Goal: Transaction & Acquisition: Purchase product/service

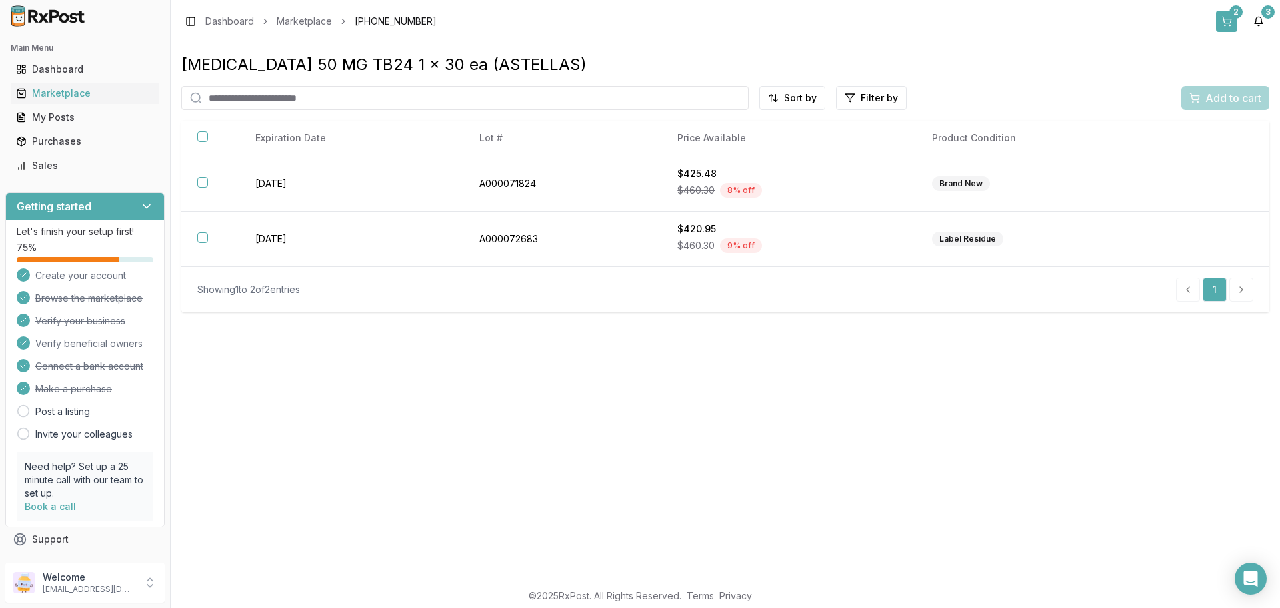
click at [1232, 27] on button "2" at bounding box center [1226, 21] width 21 height 21
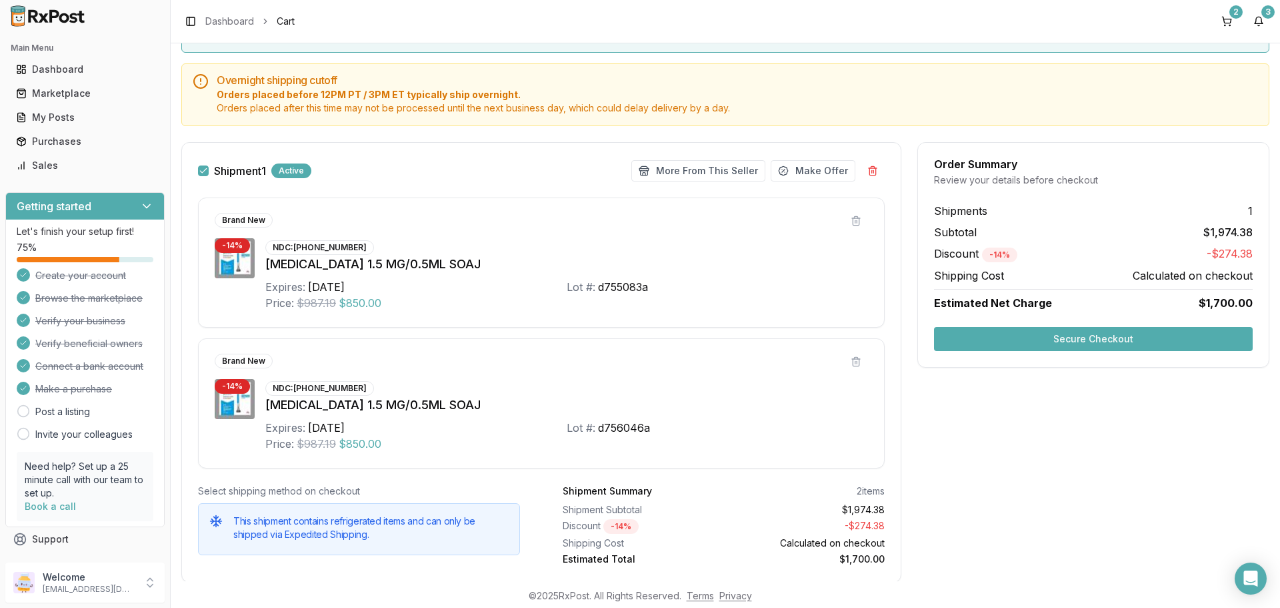
scroll to position [148, 0]
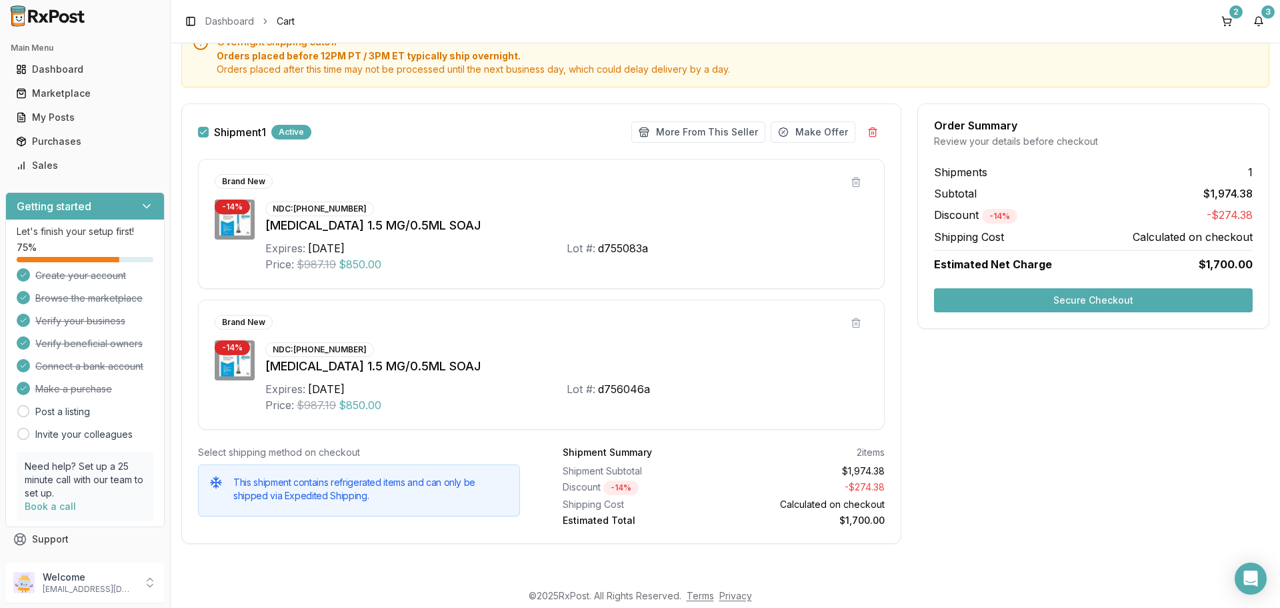
click at [996, 305] on button "Secure Checkout" at bounding box center [1093, 300] width 319 height 24
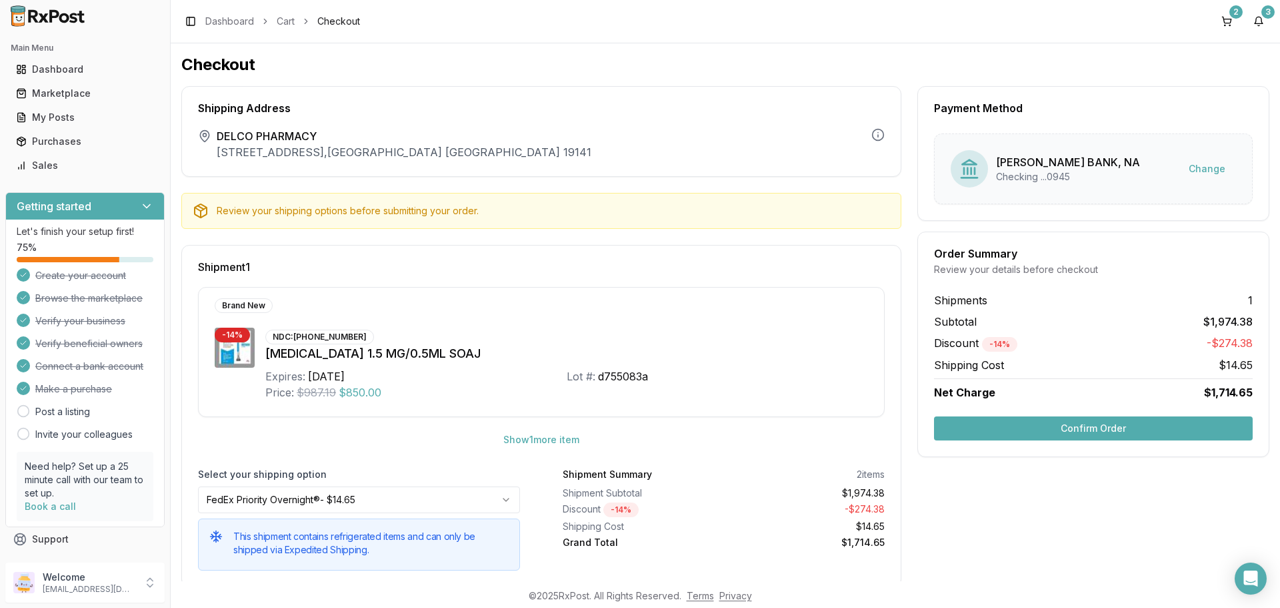
click at [1041, 431] on button "Confirm Order" at bounding box center [1093, 428] width 319 height 24
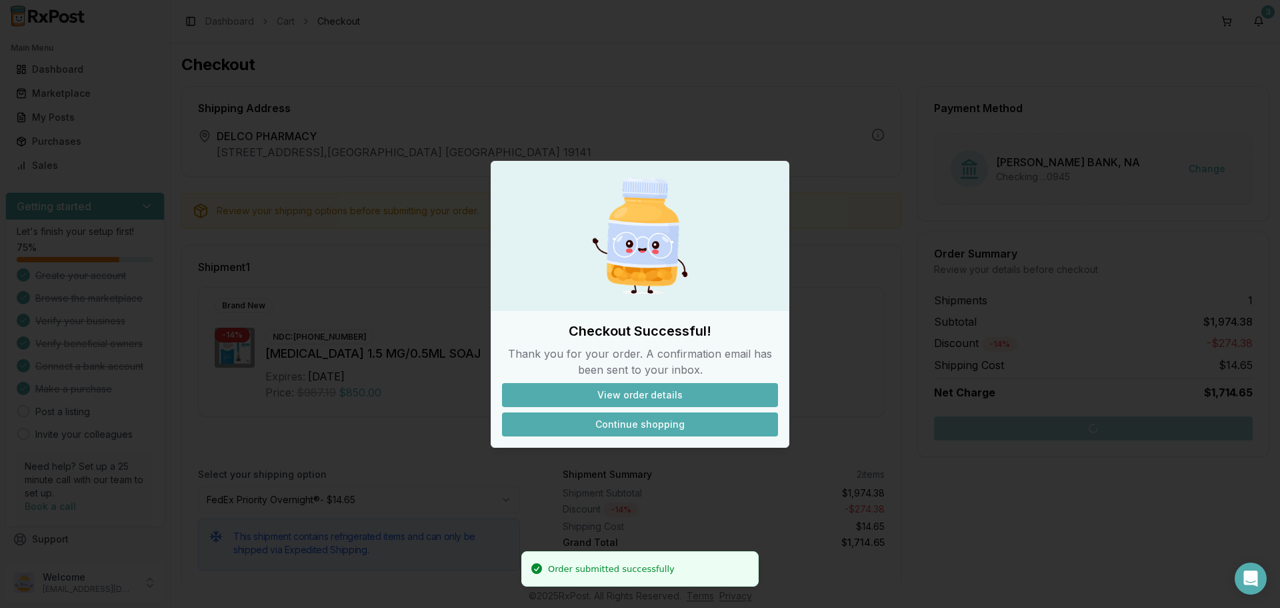
click at [631, 426] on button "Continue shopping" at bounding box center [640, 424] width 276 height 24
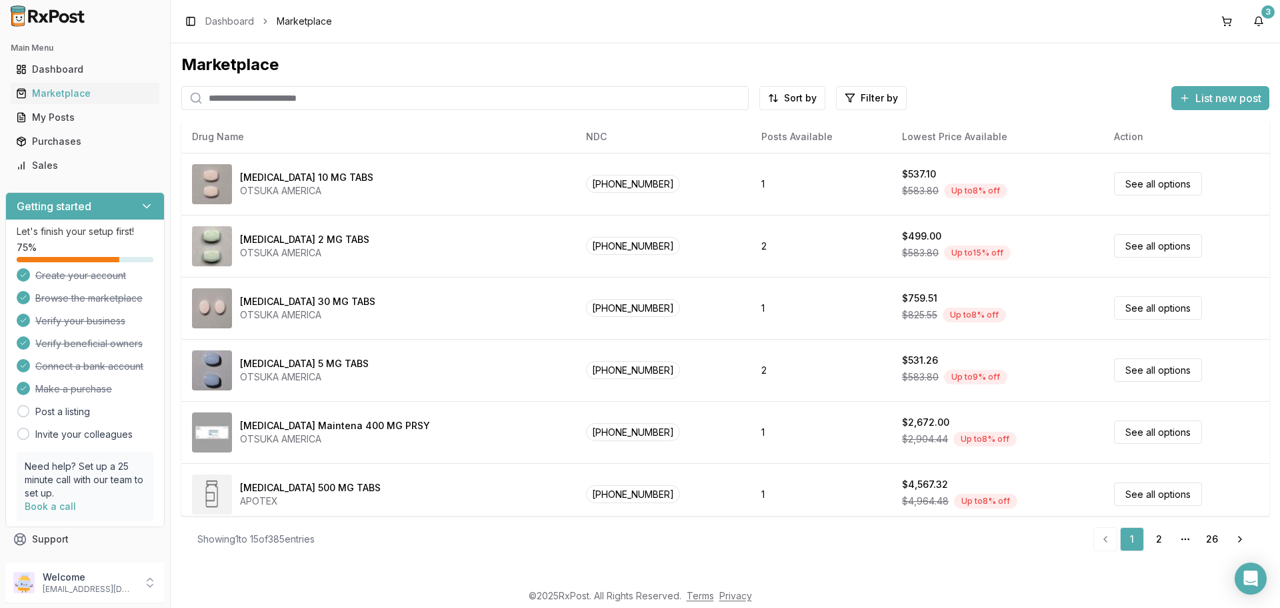
click at [266, 99] on input "search" at bounding box center [465, 98] width 568 height 24
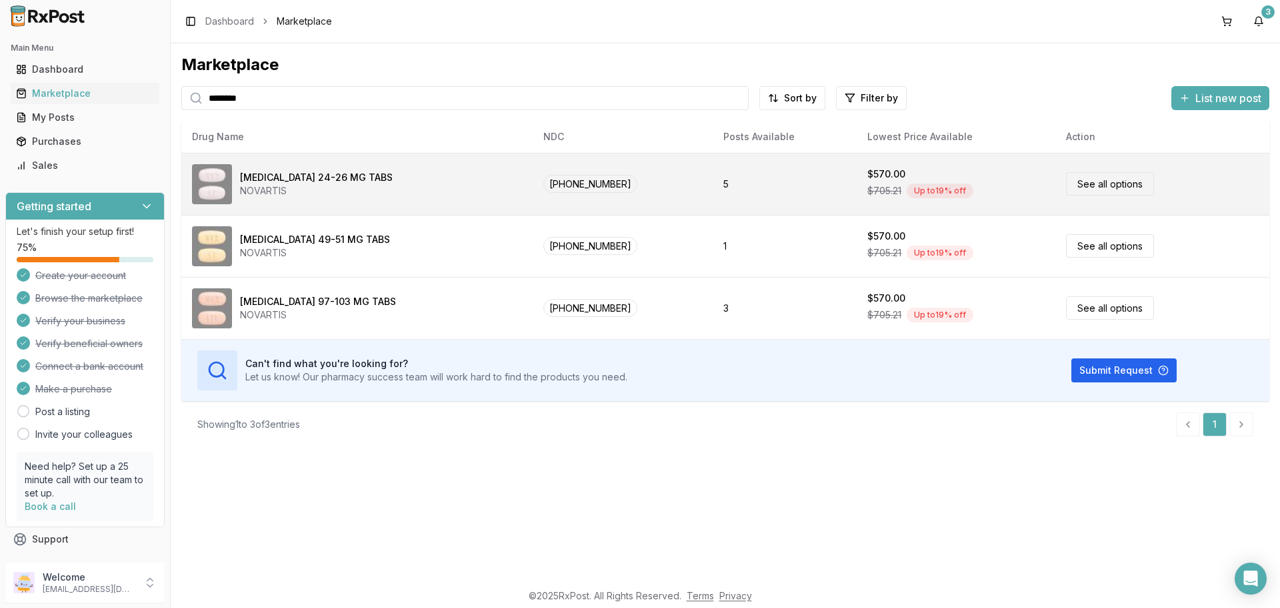
type input "********"
click at [1106, 191] on link "See all options" at bounding box center [1110, 183] width 88 height 23
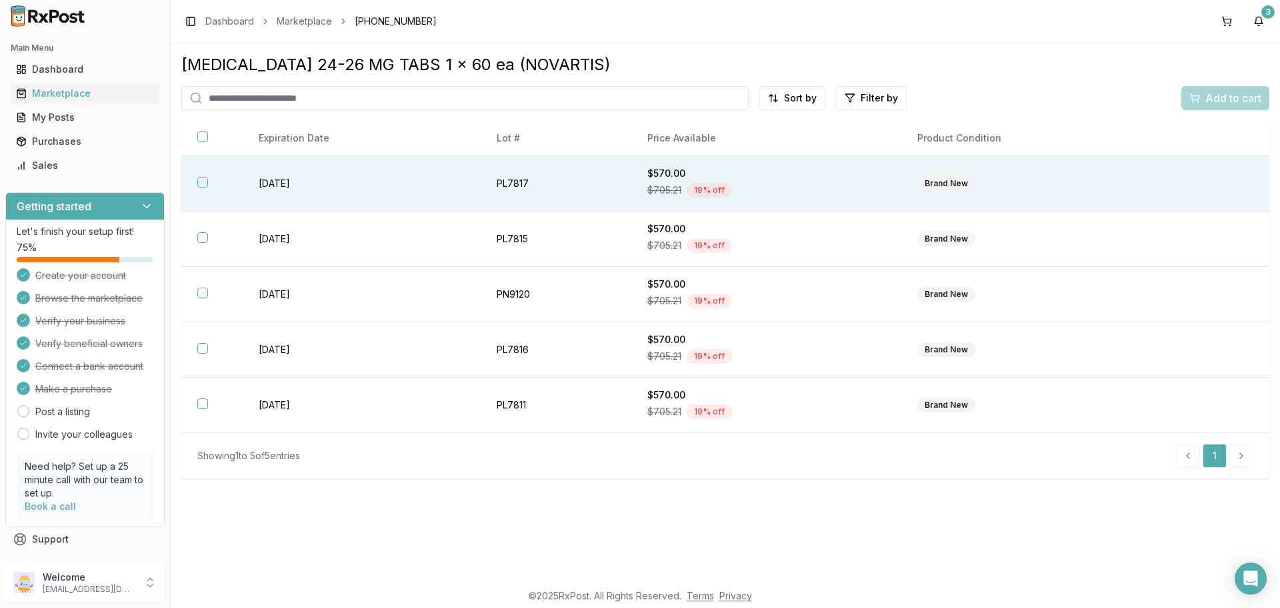
click at [211, 176] on th at bounding box center [211, 183] width 61 height 55
click at [1218, 98] on span "Add to cart" at bounding box center [1234, 98] width 56 height 16
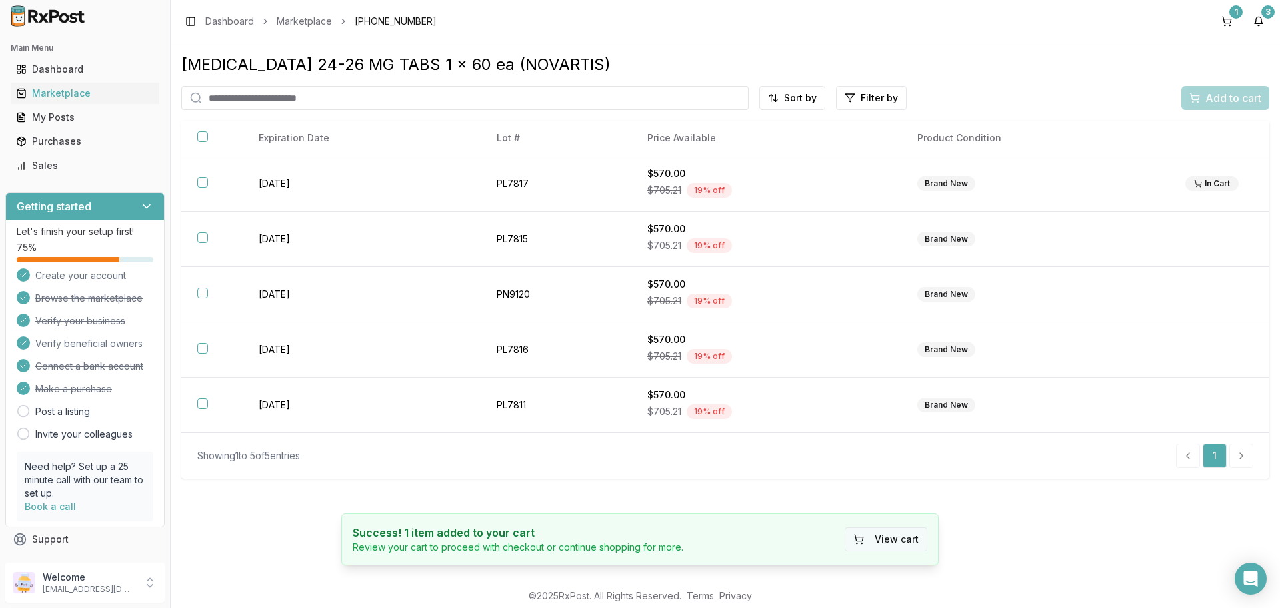
click at [895, 542] on button "View cart" at bounding box center [886, 539] width 83 height 24
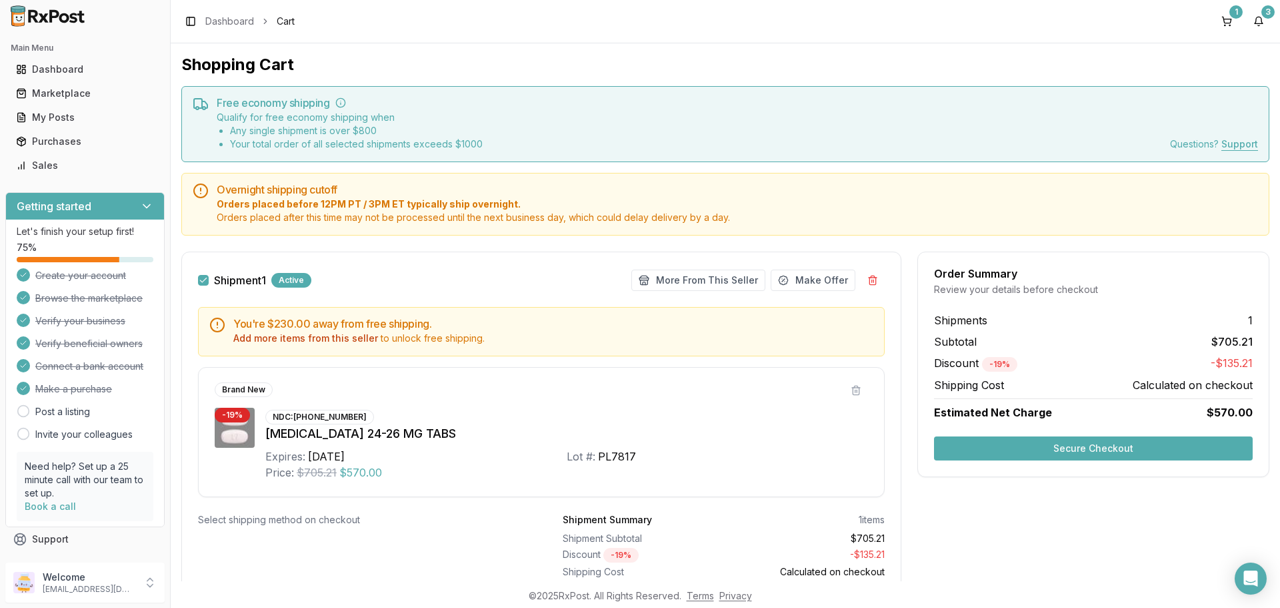
click at [714, 268] on div "More From This Seller Make Offer" at bounding box center [758, 280] width 253 height 24
click at [710, 280] on button "More From This Seller" at bounding box center [699, 279] width 134 height 21
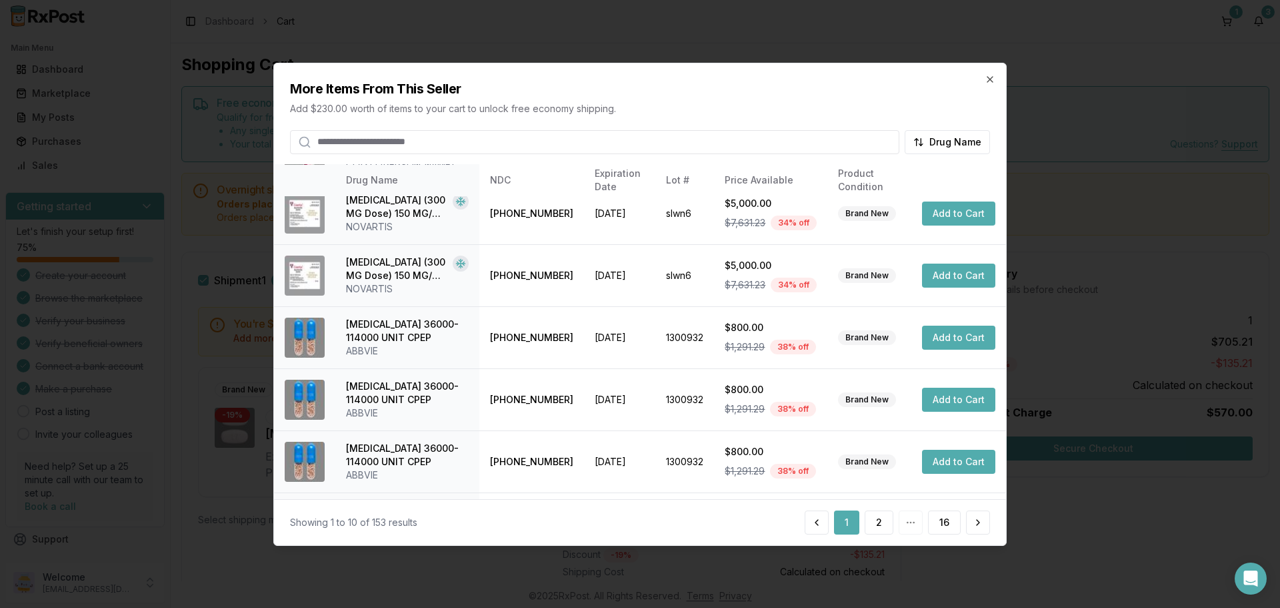
scroll to position [317, 0]
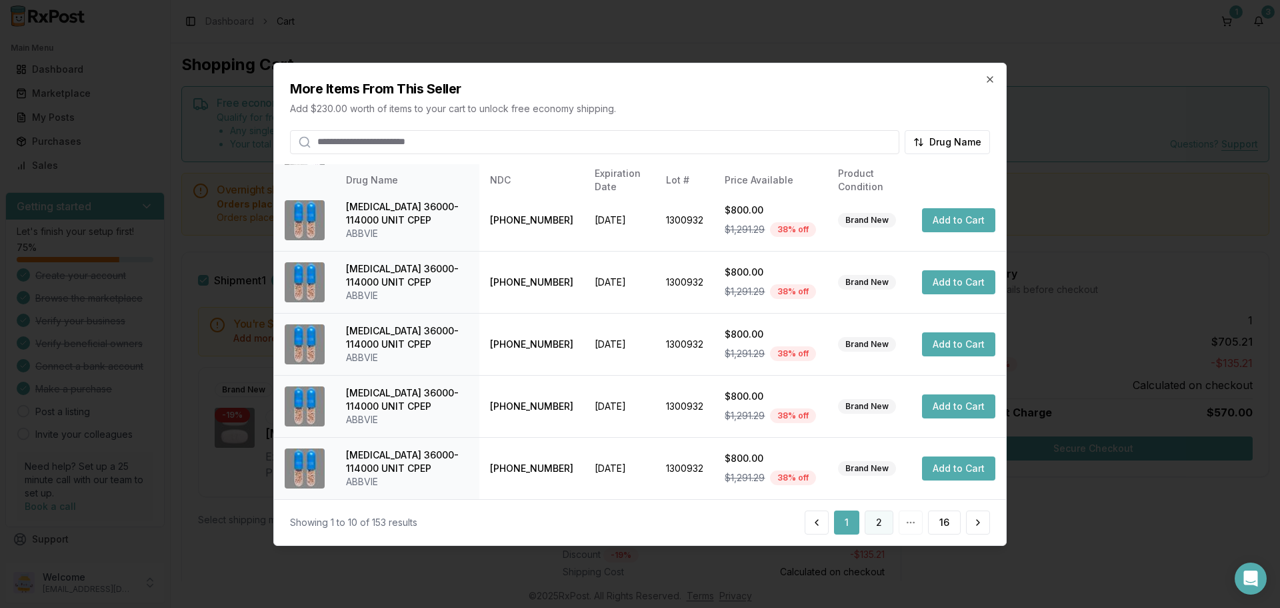
click at [884, 528] on button "2" at bounding box center [879, 522] width 29 height 24
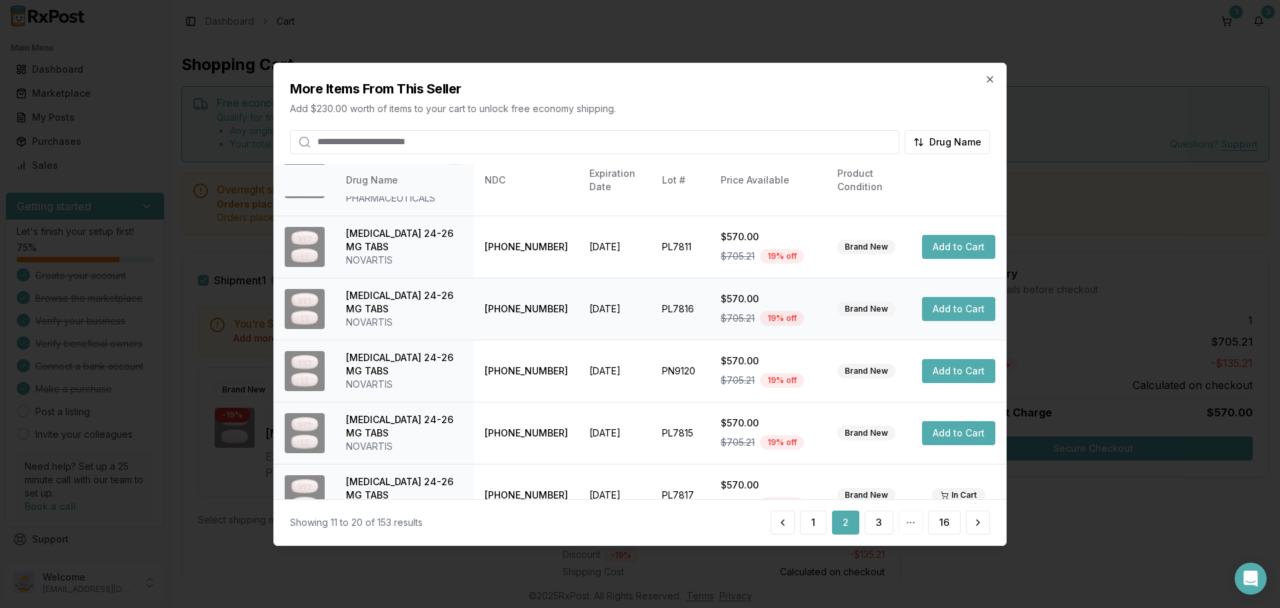
scroll to position [331, 0]
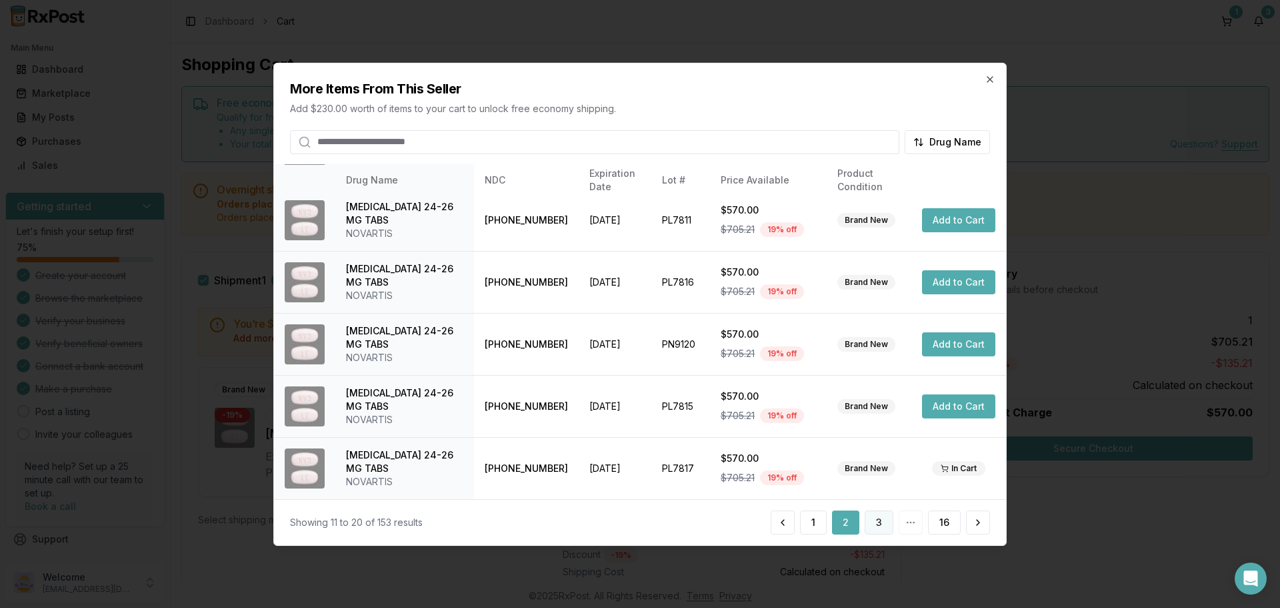
click at [880, 528] on button "3" at bounding box center [879, 522] width 29 height 24
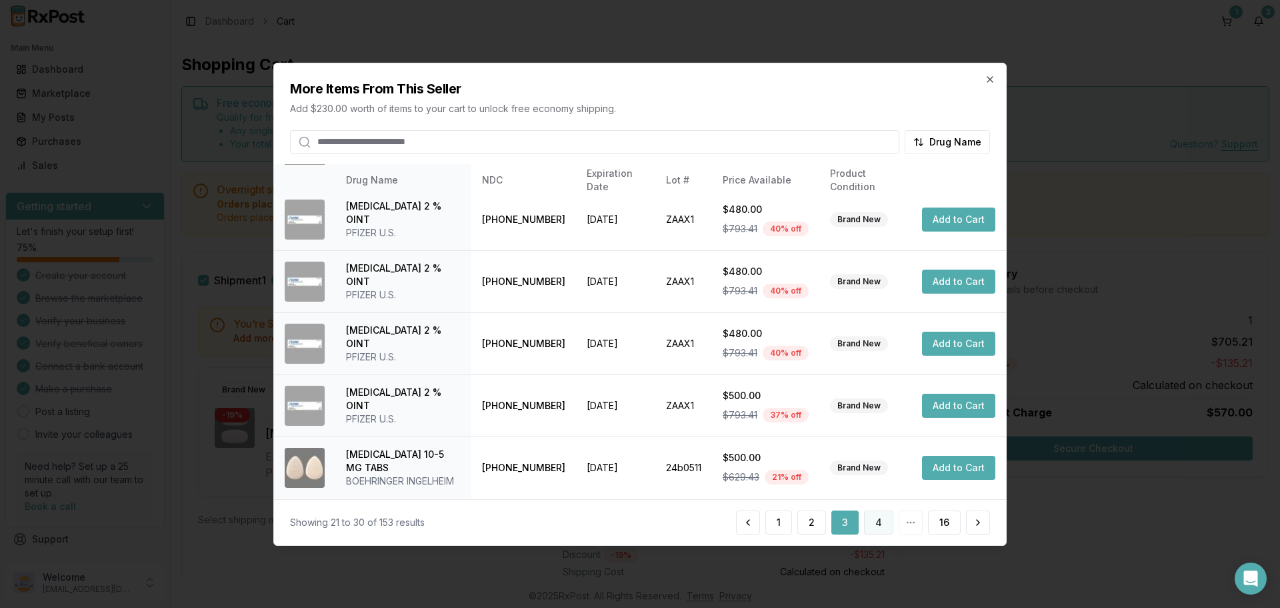
click at [882, 523] on button "4" at bounding box center [878, 522] width 29 height 24
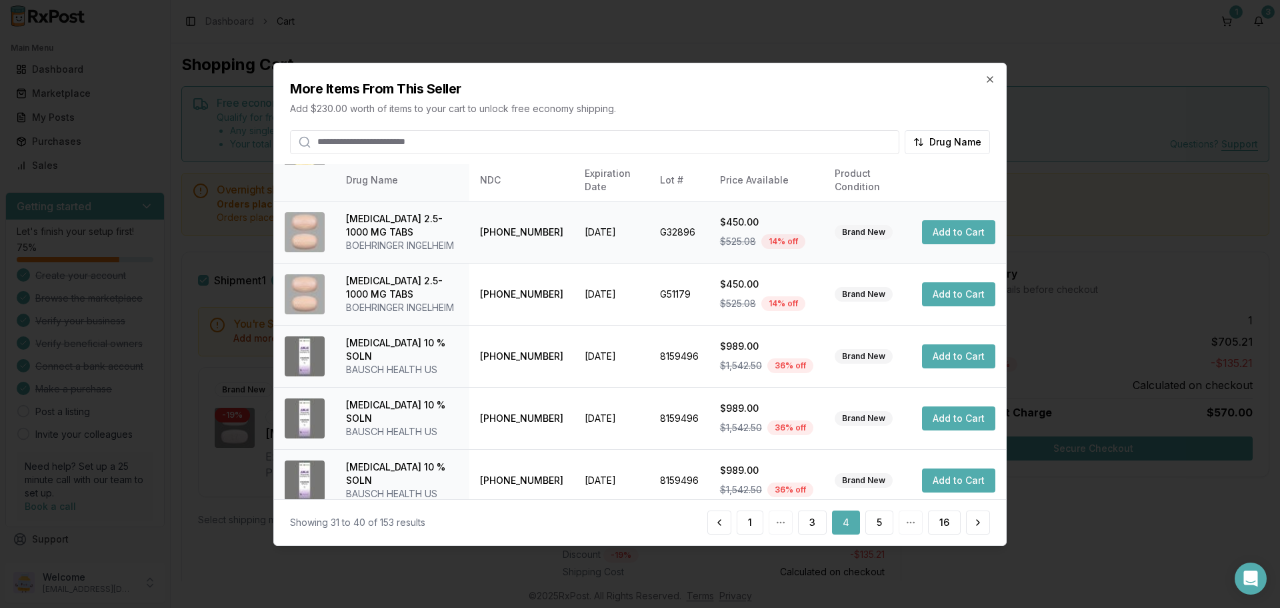
scroll to position [344, 0]
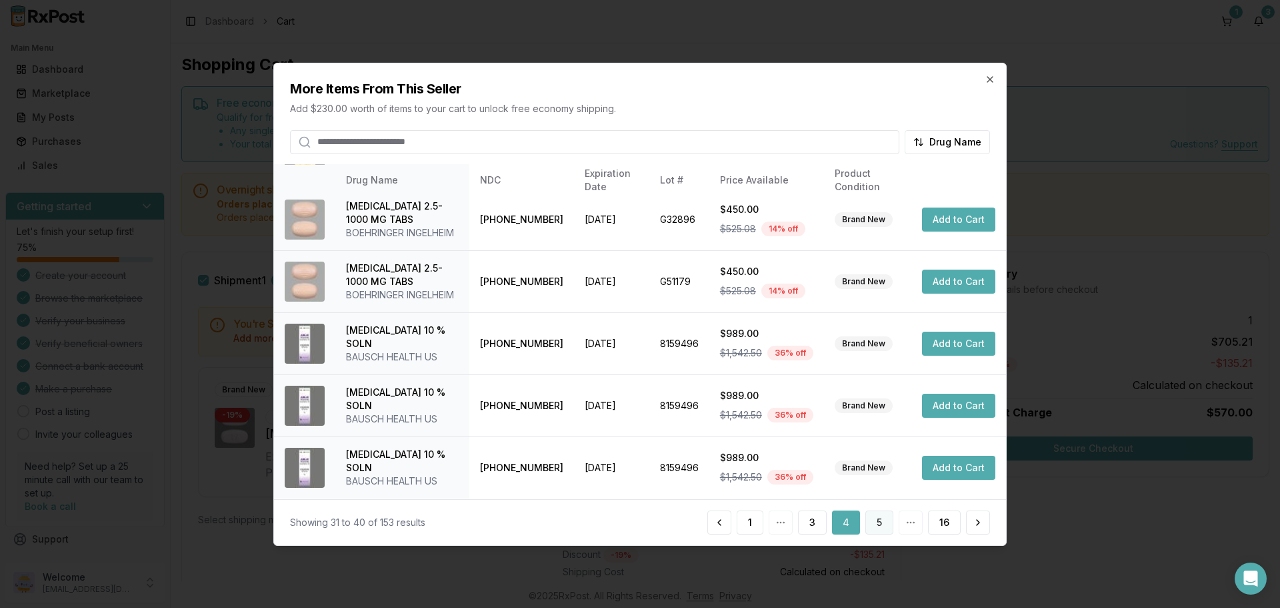
click at [873, 522] on button "5" at bounding box center [880, 522] width 28 height 24
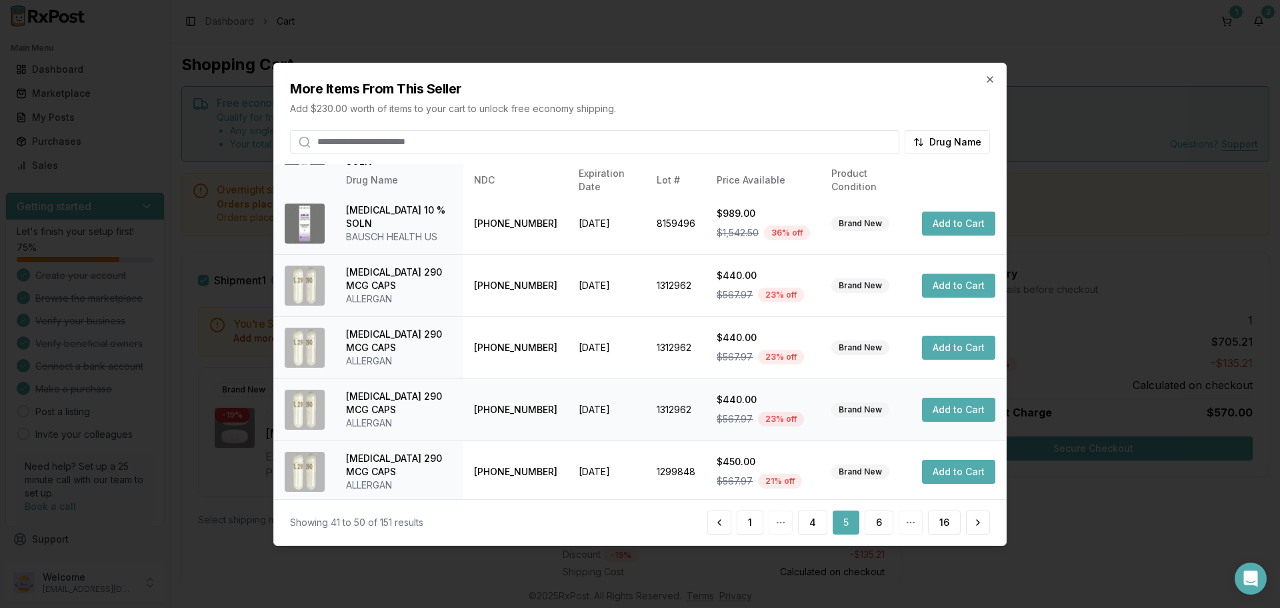
scroll to position [317, 0]
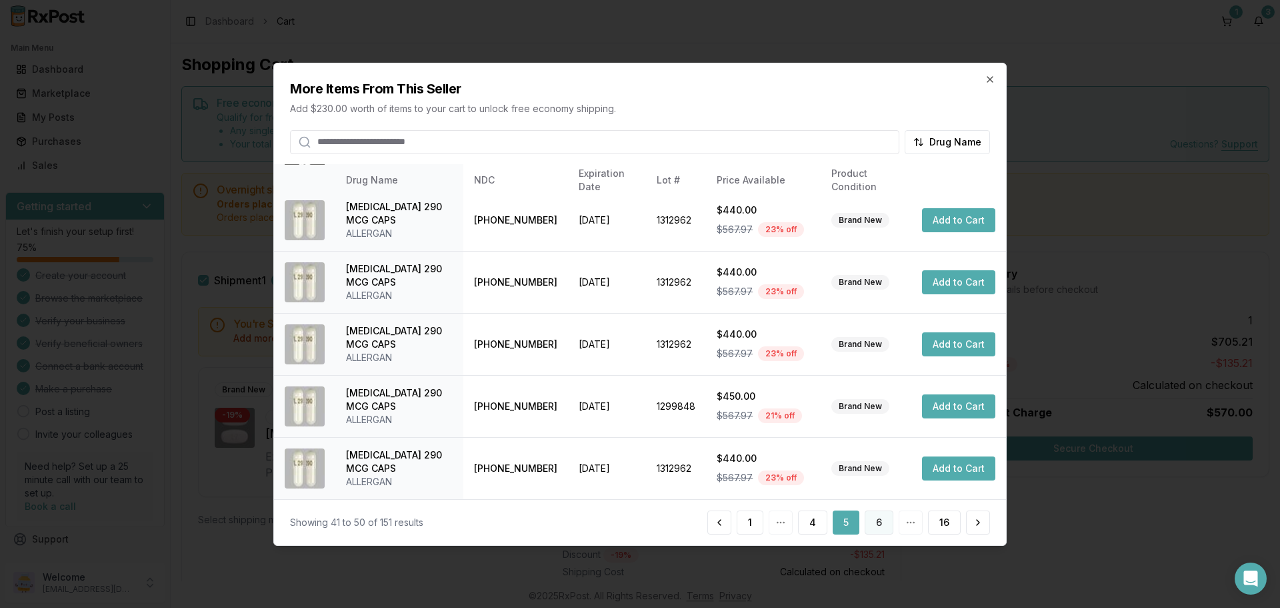
click at [877, 520] on button "6" at bounding box center [879, 522] width 29 height 24
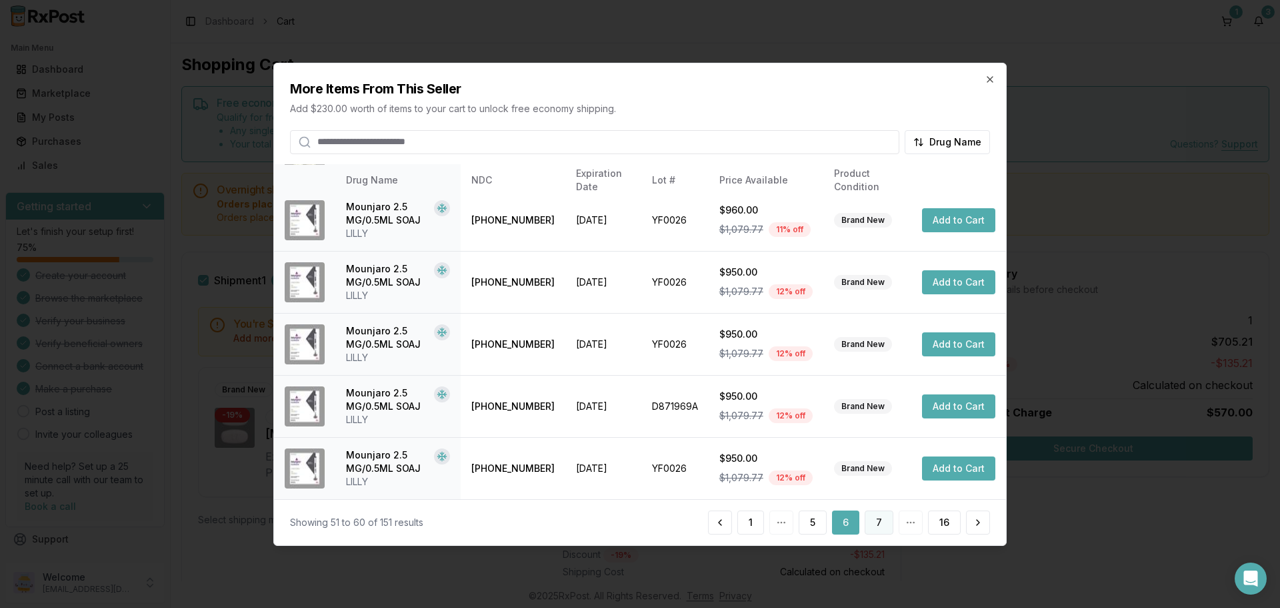
click at [884, 526] on button "7" at bounding box center [879, 522] width 29 height 24
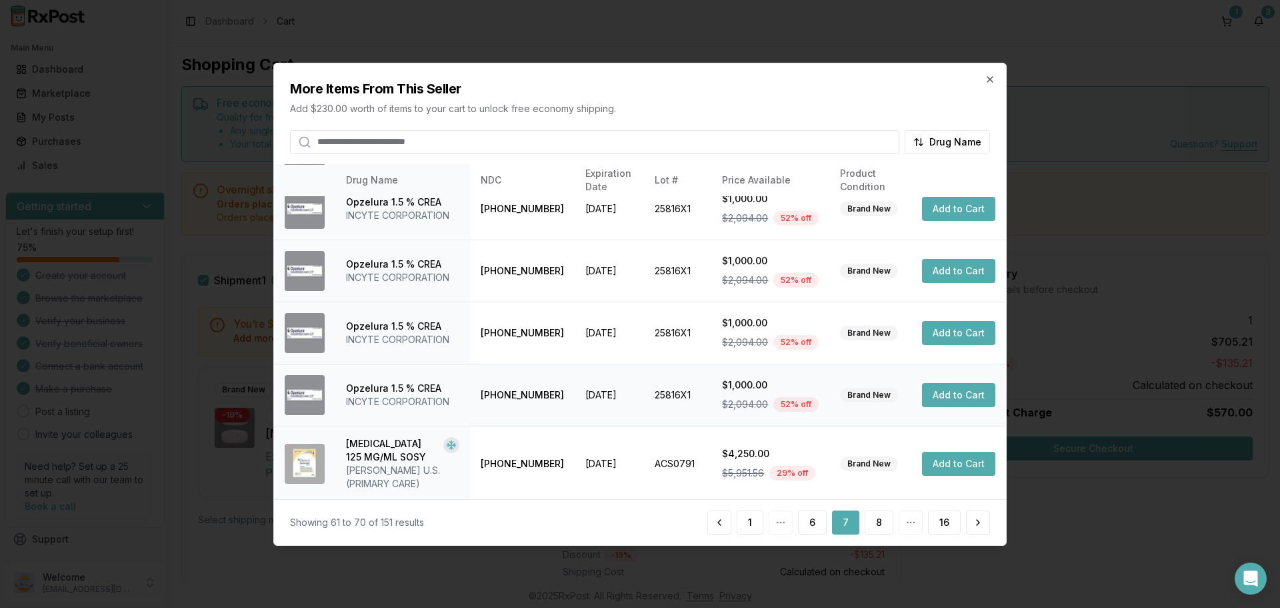
scroll to position [331, 0]
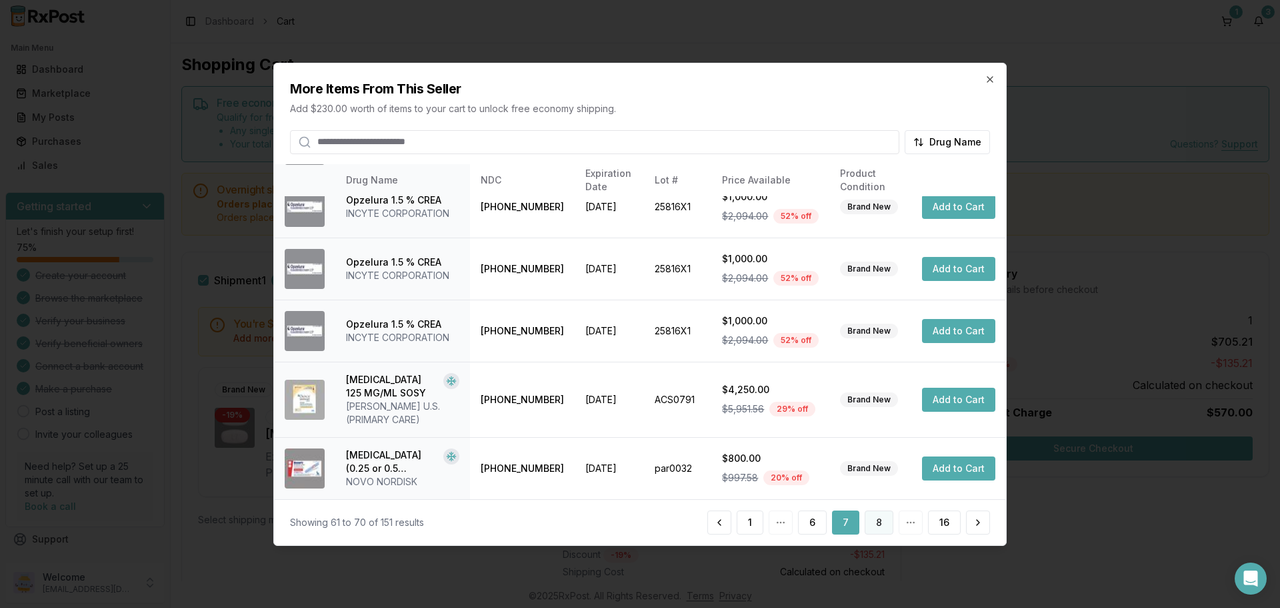
click at [883, 529] on button "8" at bounding box center [879, 522] width 29 height 24
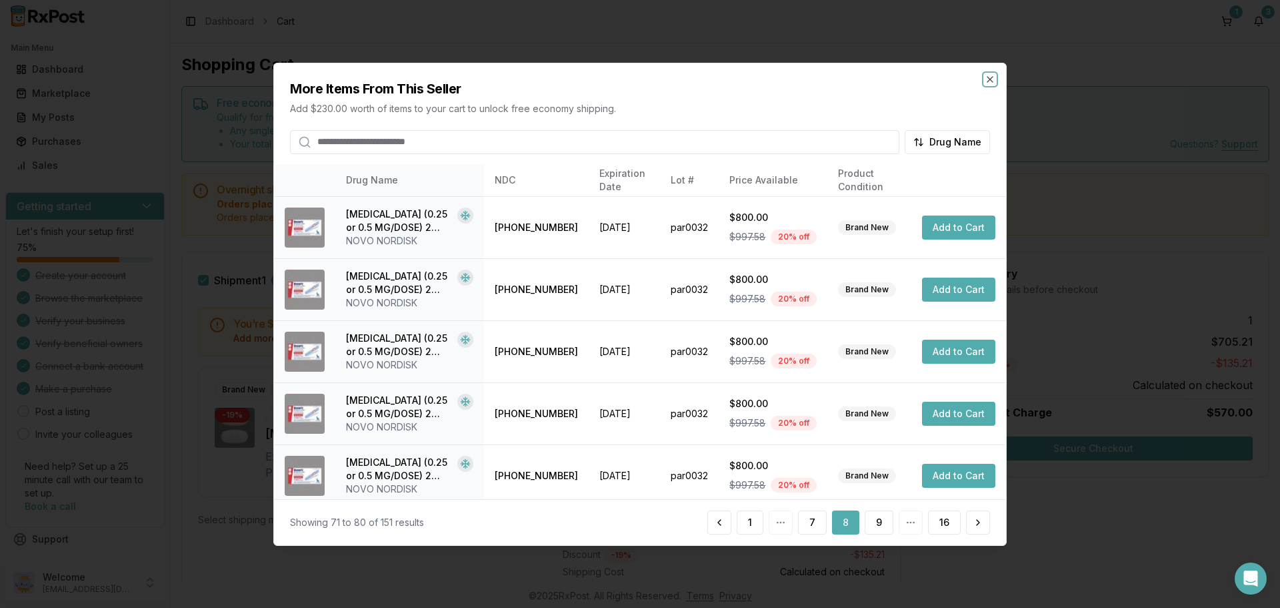
click at [992, 78] on icon "button" at bounding box center [990, 78] width 5 height 5
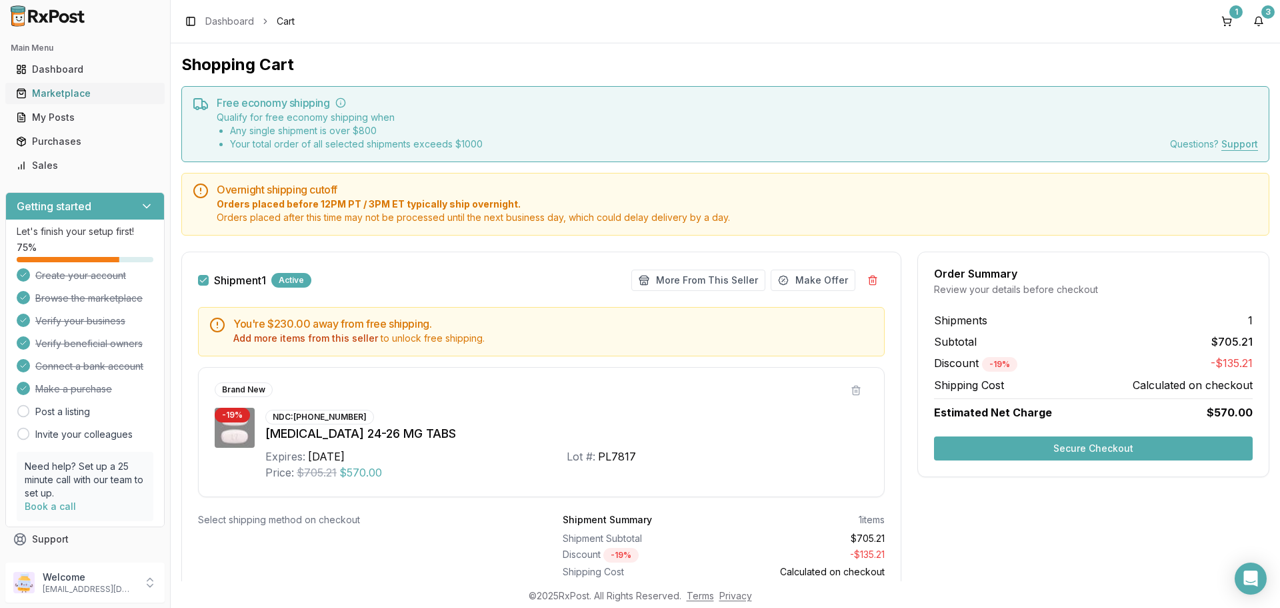
drag, startPoint x: 72, startPoint y: 96, endPoint x: 81, endPoint y: 100, distance: 9.5
click at [72, 96] on div "Marketplace" at bounding box center [85, 93] width 138 height 13
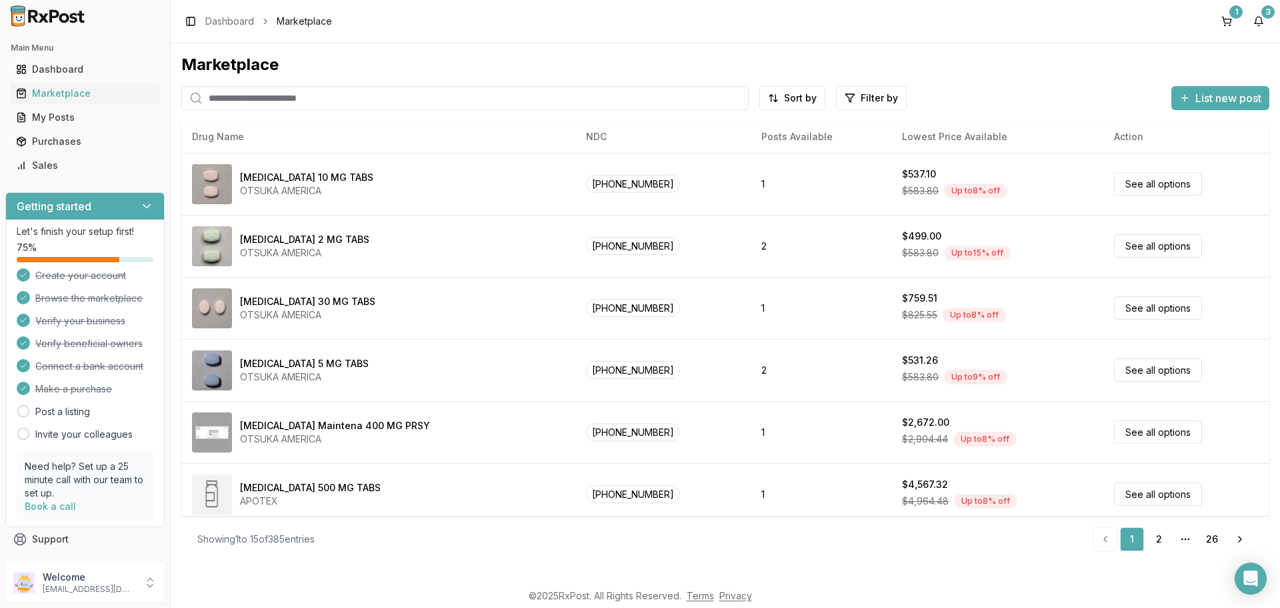
click at [297, 97] on input "search" at bounding box center [465, 98] width 568 height 24
type input "*****"
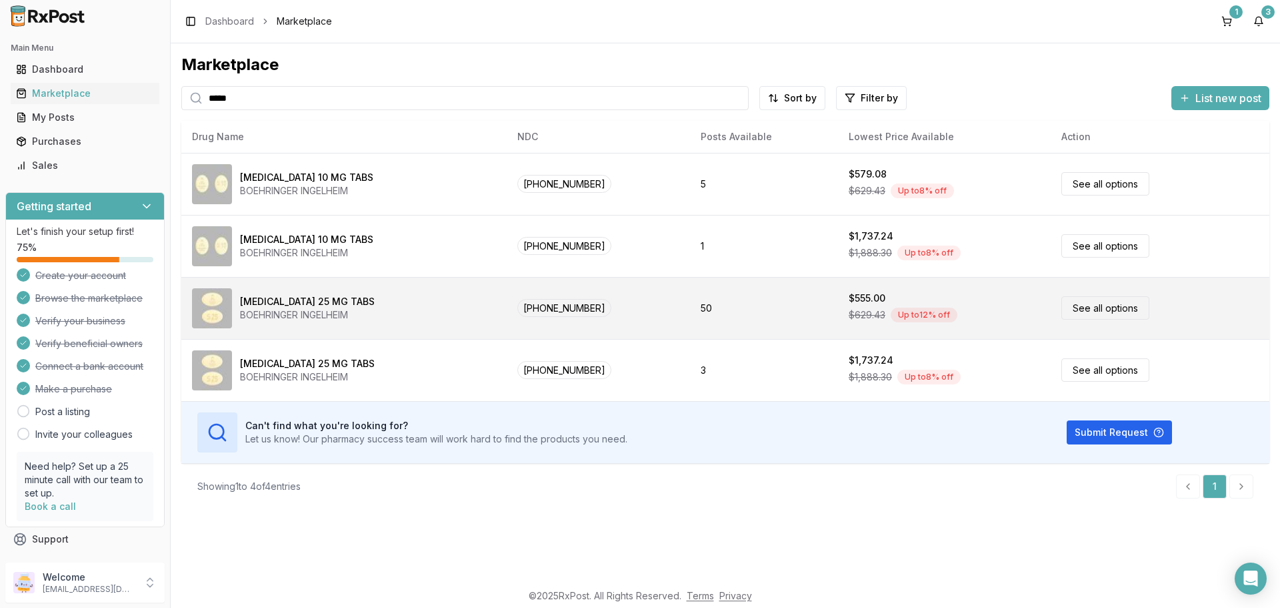
click at [1096, 308] on link "See all options" at bounding box center [1106, 307] width 88 height 23
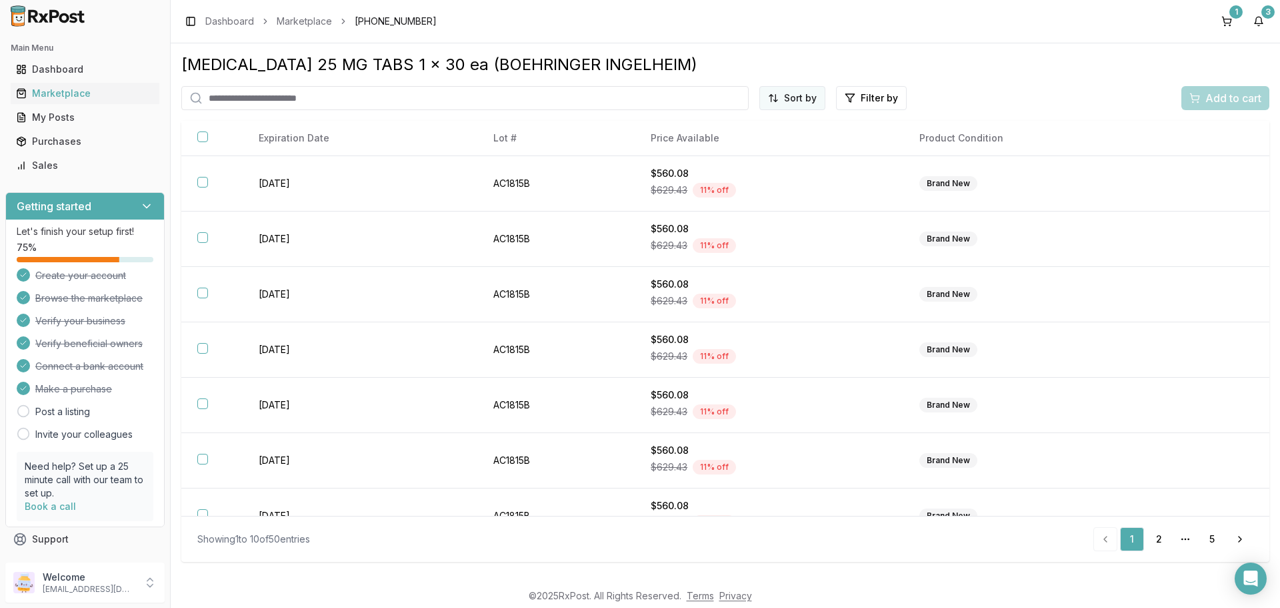
click at [792, 102] on html "Main Menu Dashboard Marketplace My Posts Purchases Sales Getting started Let's …" at bounding box center [640, 304] width 1280 height 608
click at [763, 146] on div "Price (Low to High)" at bounding box center [760, 147] width 127 height 21
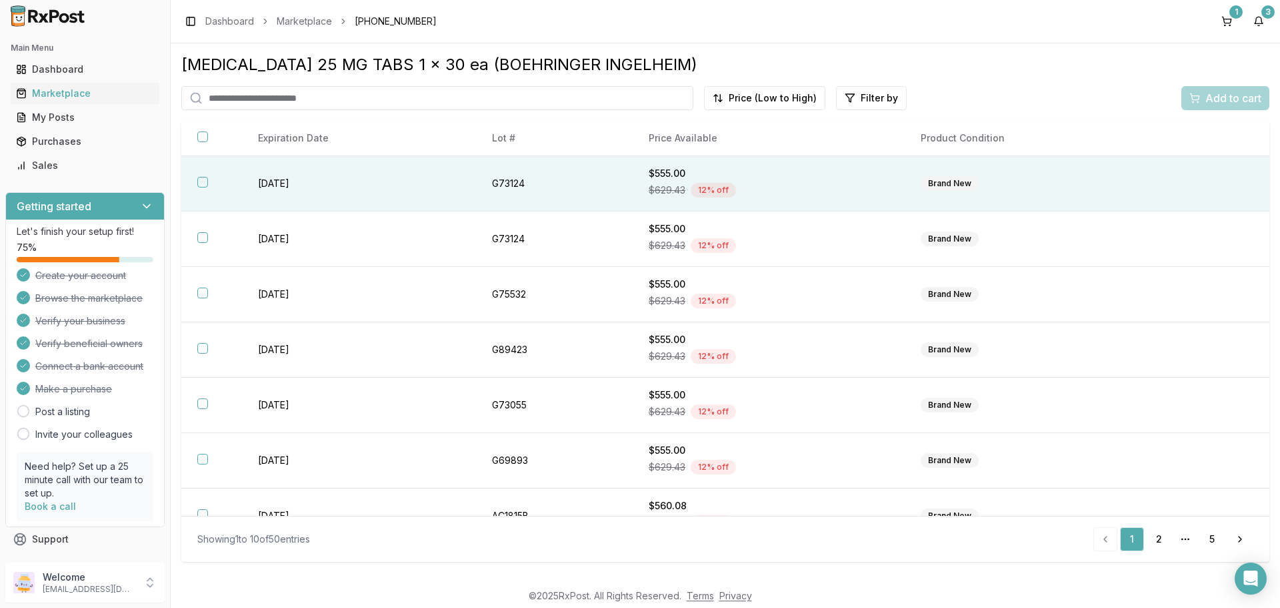
click at [207, 185] on button "button" at bounding box center [202, 182] width 11 height 11
click at [1221, 99] on span "Add to cart" at bounding box center [1234, 98] width 56 height 16
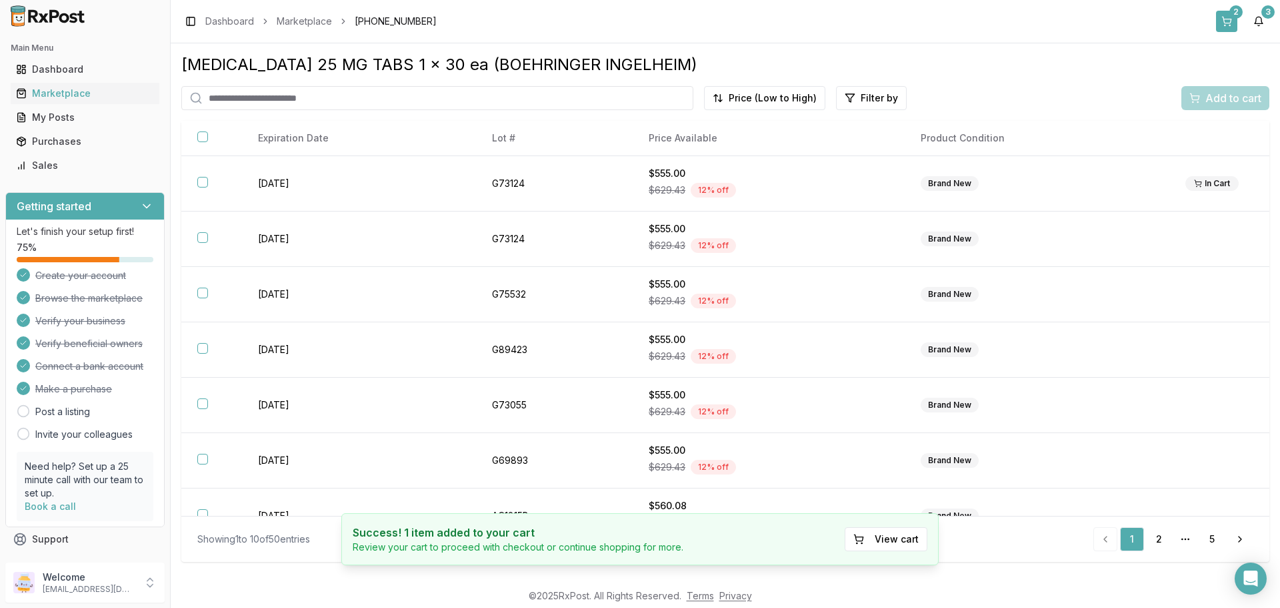
click at [1233, 22] on button "2" at bounding box center [1226, 21] width 21 height 21
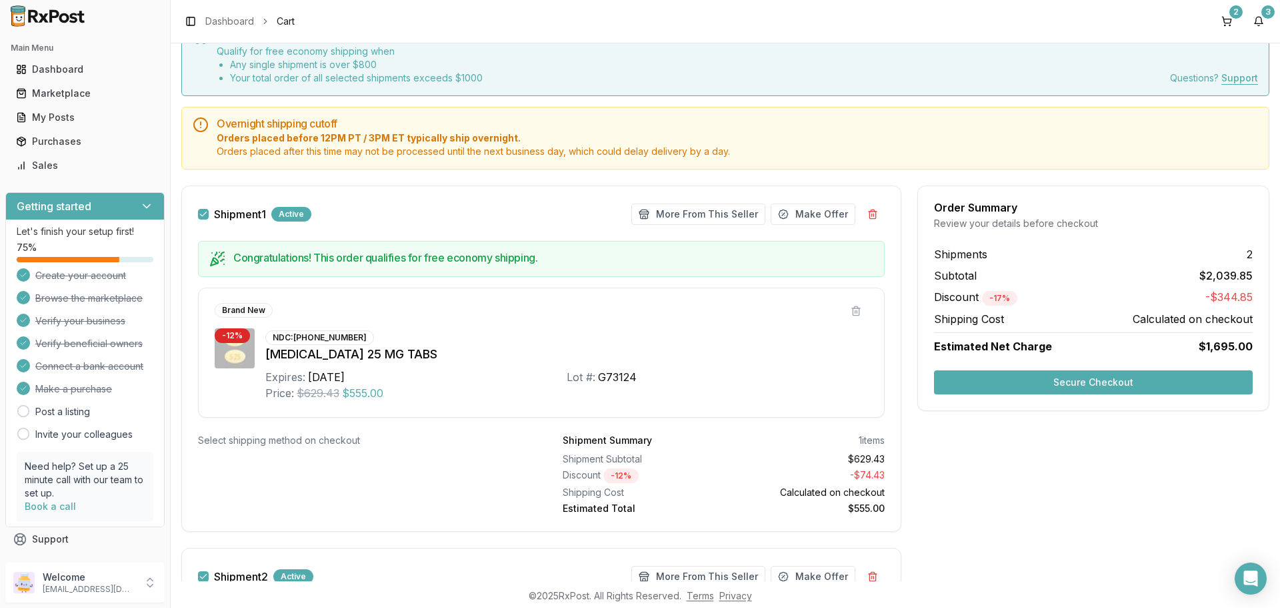
scroll to position [200, 0]
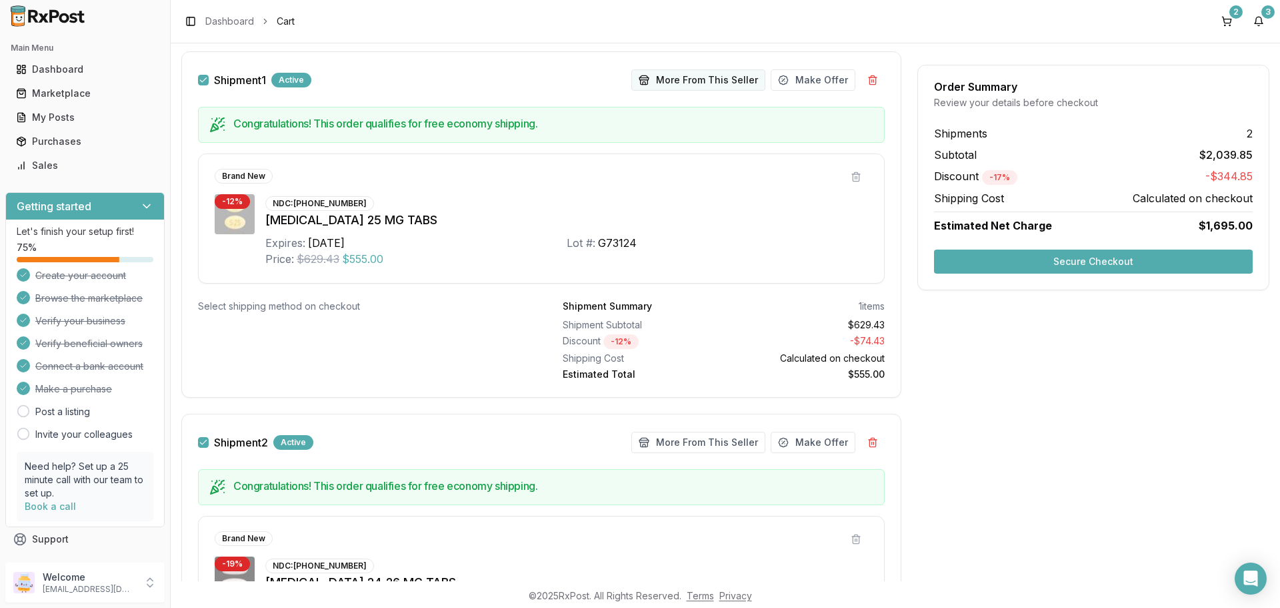
click at [677, 82] on button "More From This Seller" at bounding box center [699, 79] width 134 height 21
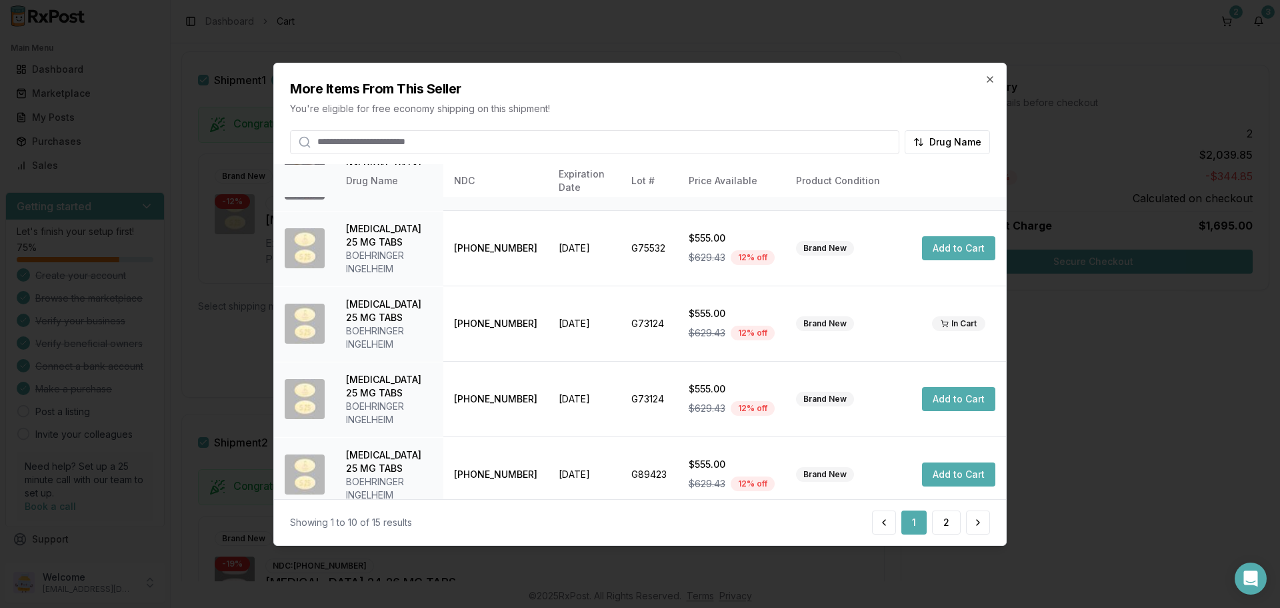
scroll to position [371, 0]
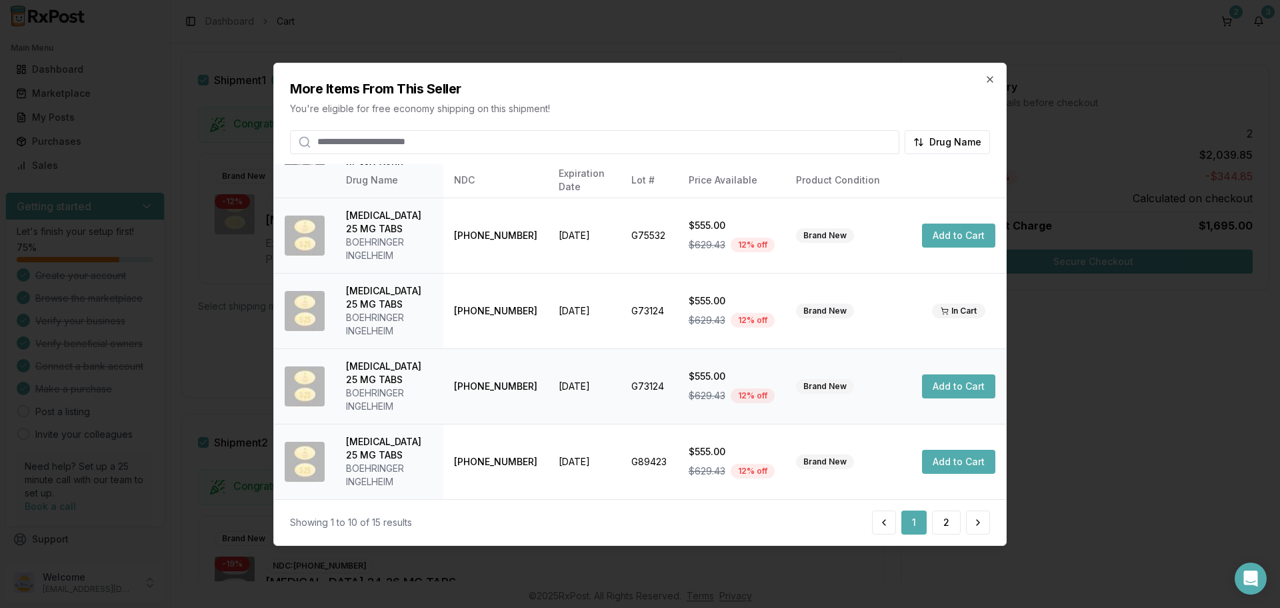
click at [948, 391] on button "Add to Cart" at bounding box center [958, 386] width 73 height 24
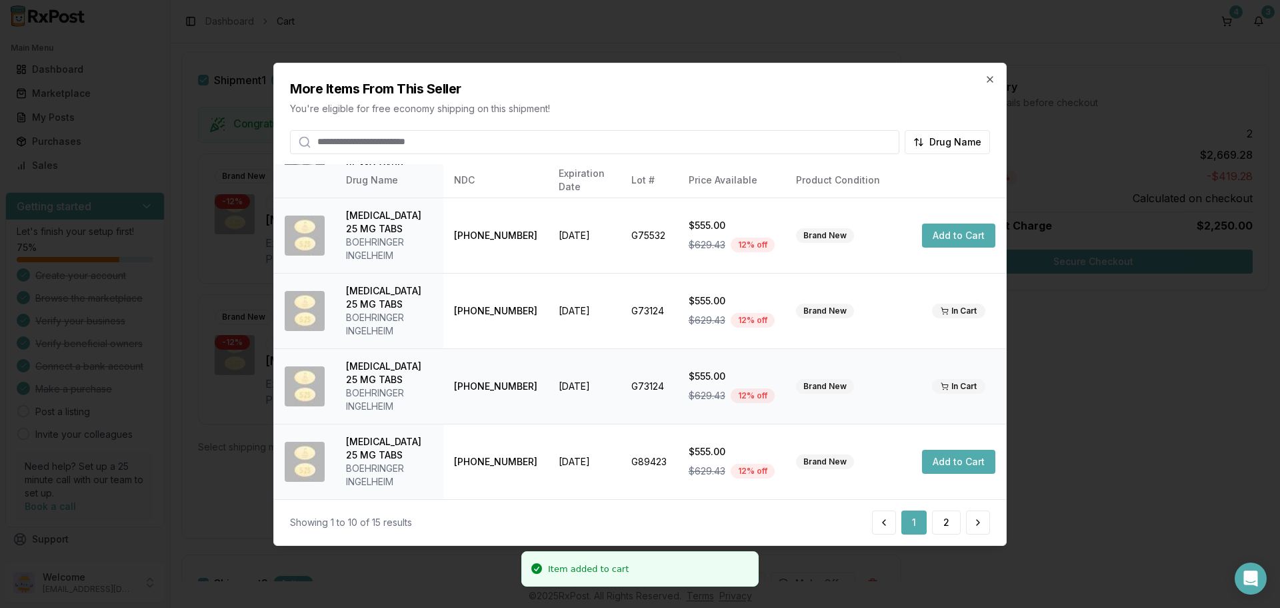
scroll to position [341, 0]
click at [946, 464] on button "Add to Cart" at bounding box center [958, 462] width 73 height 24
click at [948, 525] on button "2" at bounding box center [946, 522] width 29 height 24
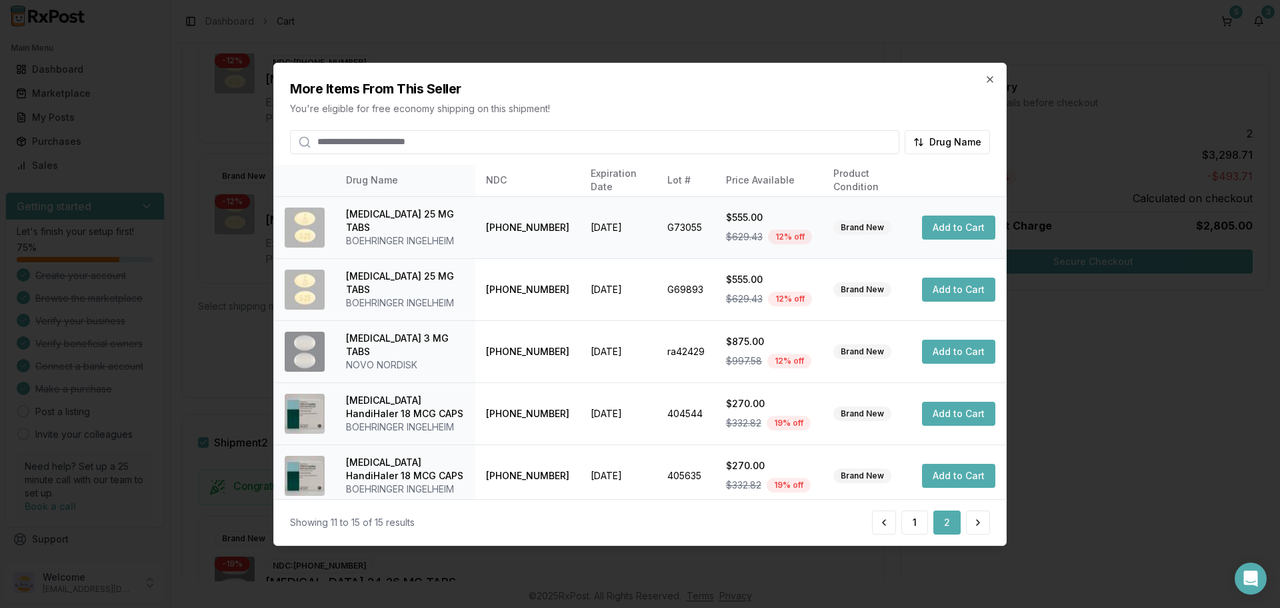
click at [938, 232] on button "Add to Cart" at bounding box center [958, 227] width 73 height 24
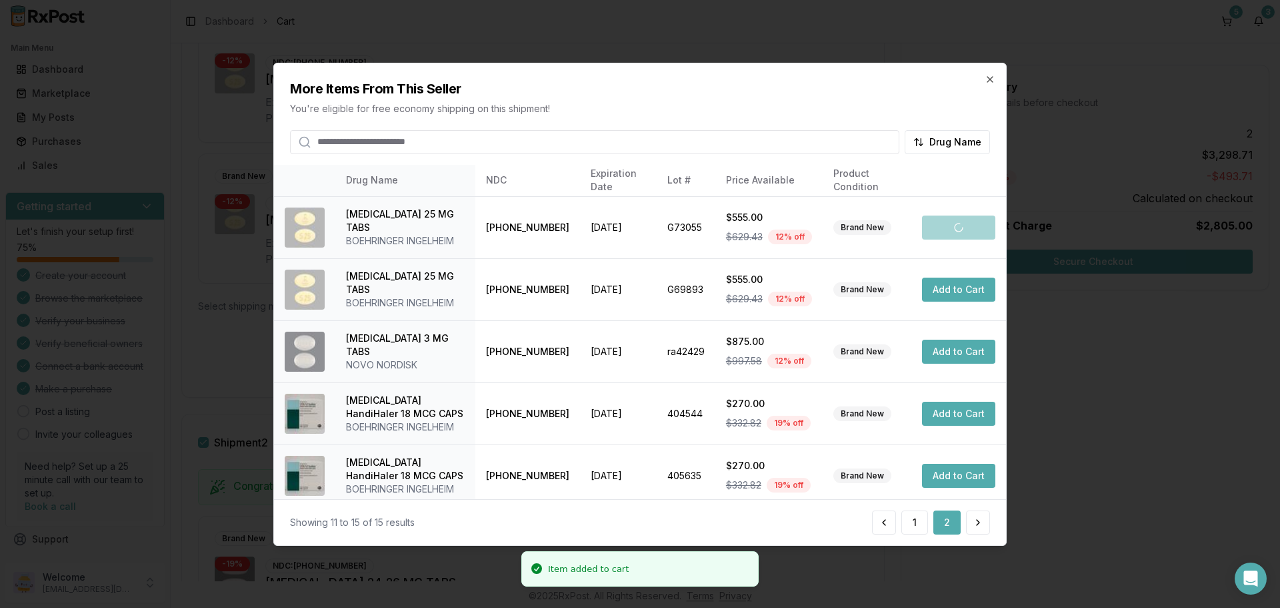
scroll to position [622, 0]
click at [990, 82] on icon "button" at bounding box center [990, 78] width 11 height 11
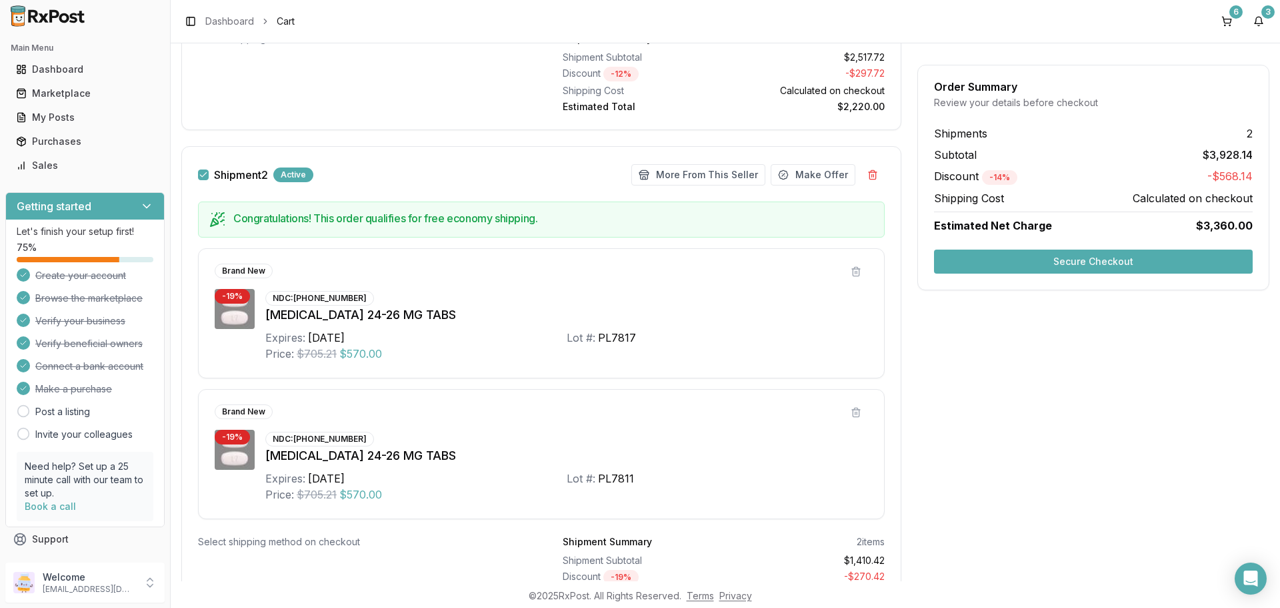
scroll to position [712, 0]
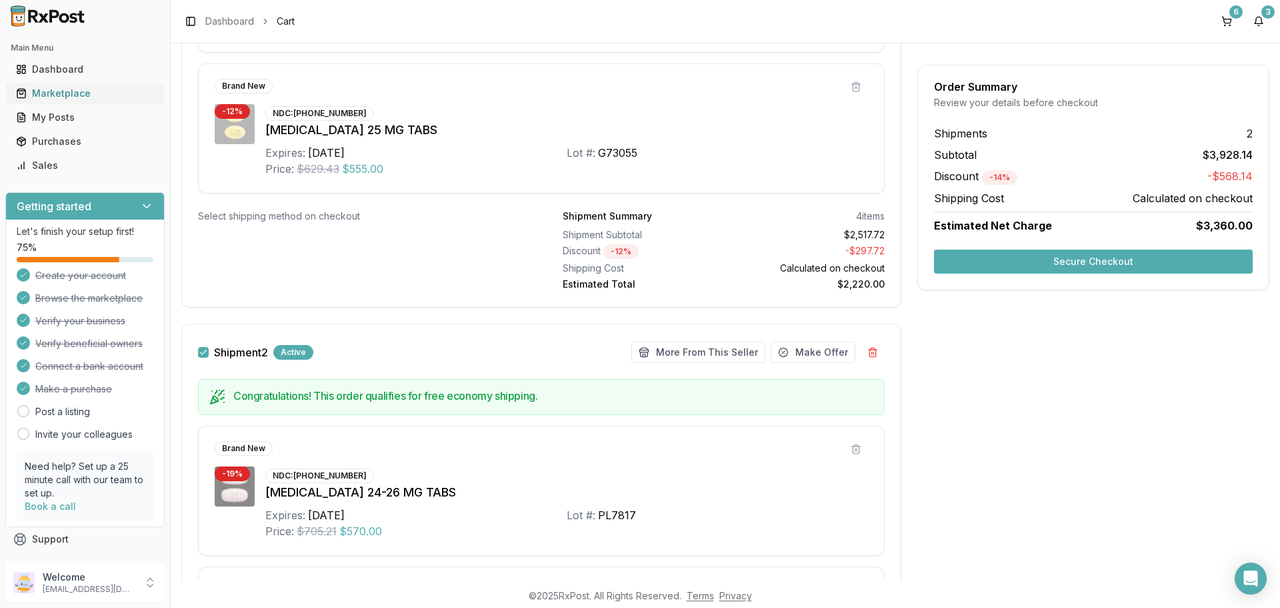
click at [77, 98] on div "Marketplace" at bounding box center [85, 93] width 138 height 13
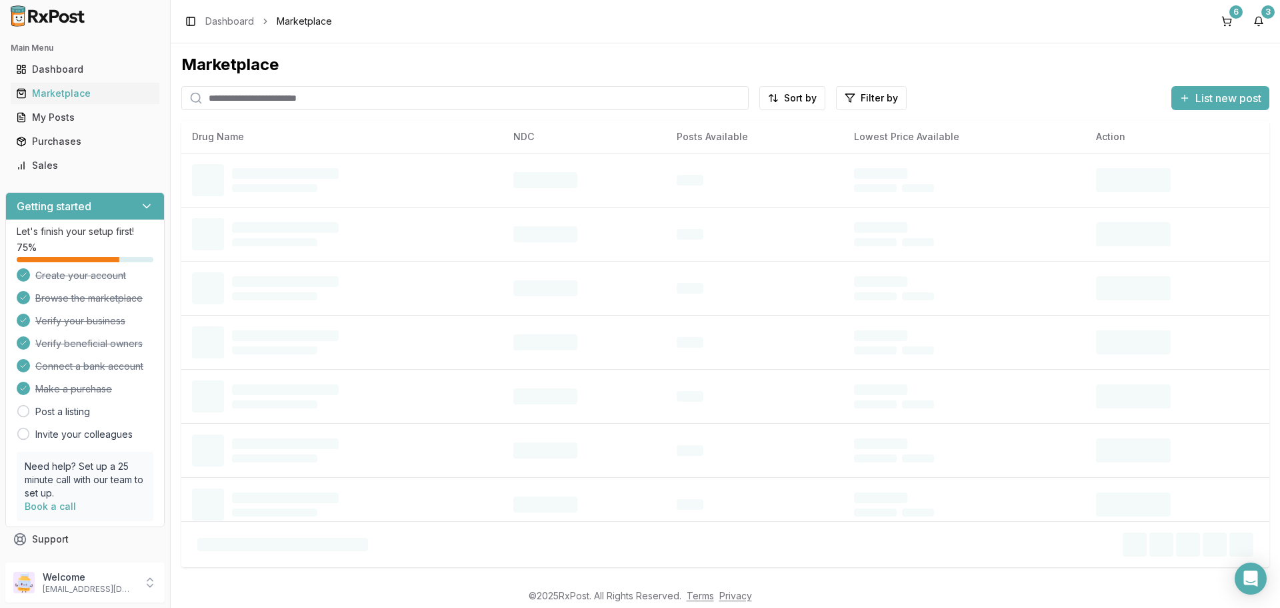
click at [319, 101] on input "search" at bounding box center [465, 98] width 568 height 24
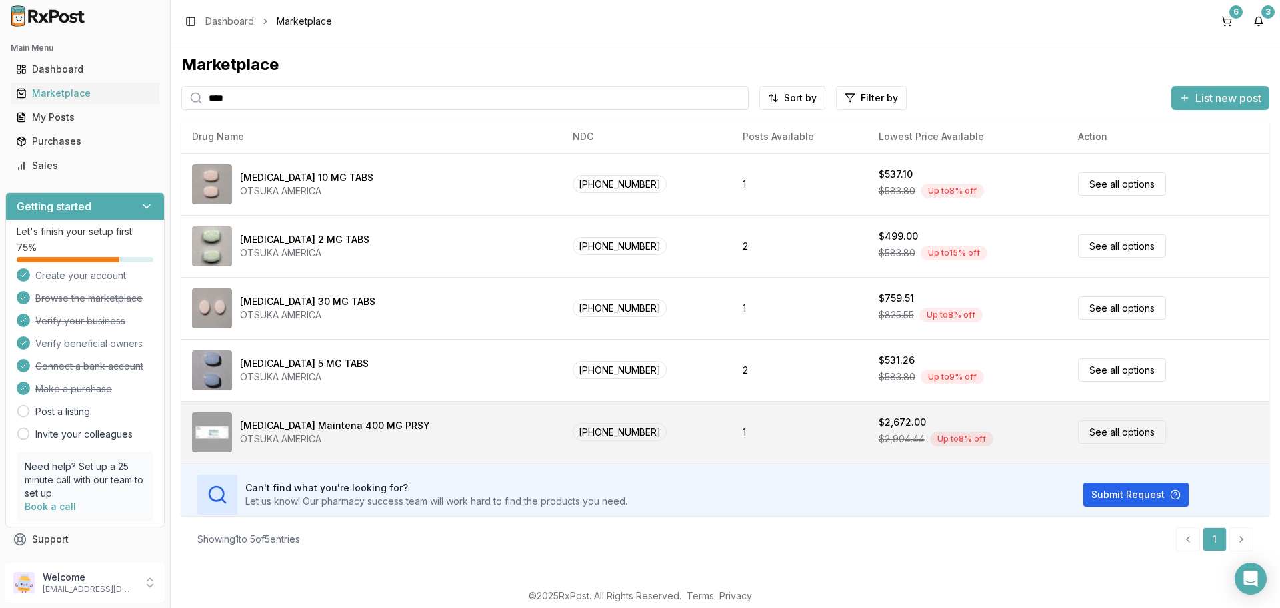
type input "****"
click at [1106, 432] on link "See all options" at bounding box center [1122, 431] width 88 height 23
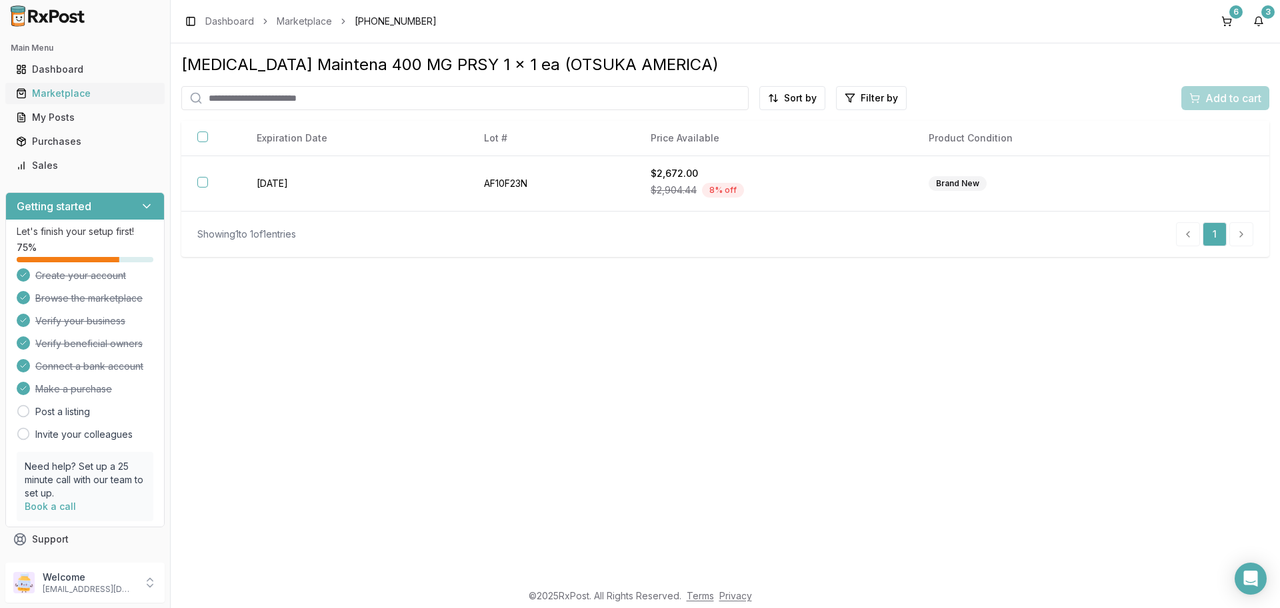
click at [41, 97] on div "Marketplace" at bounding box center [85, 93] width 138 height 13
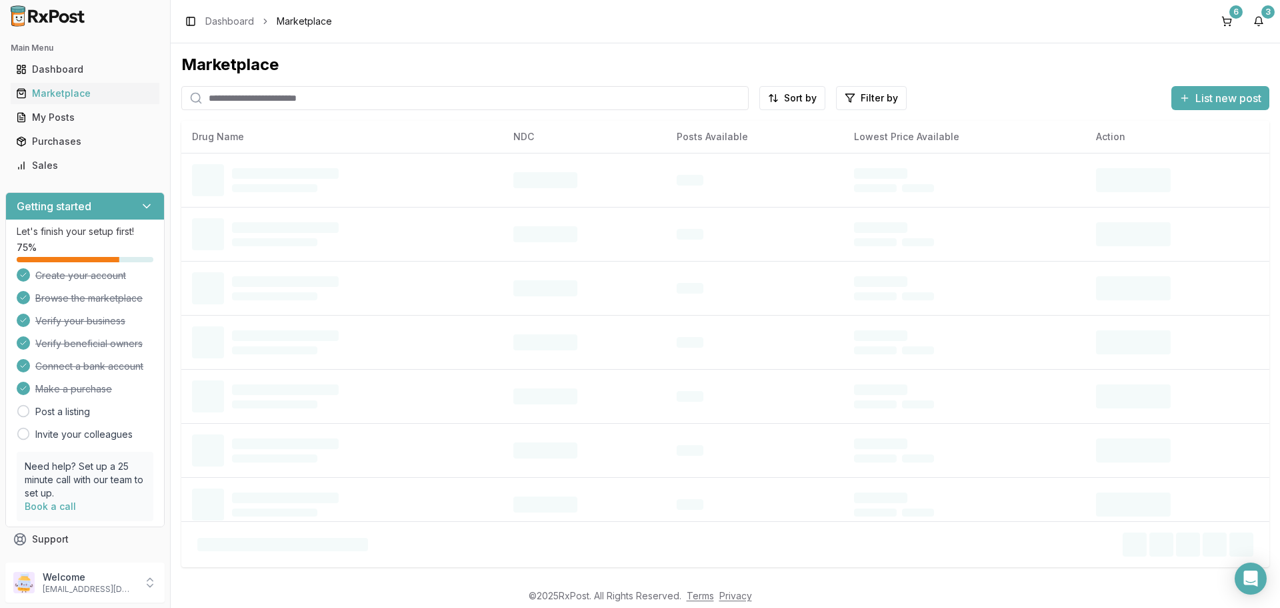
click at [249, 99] on input "search" at bounding box center [465, 98] width 568 height 24
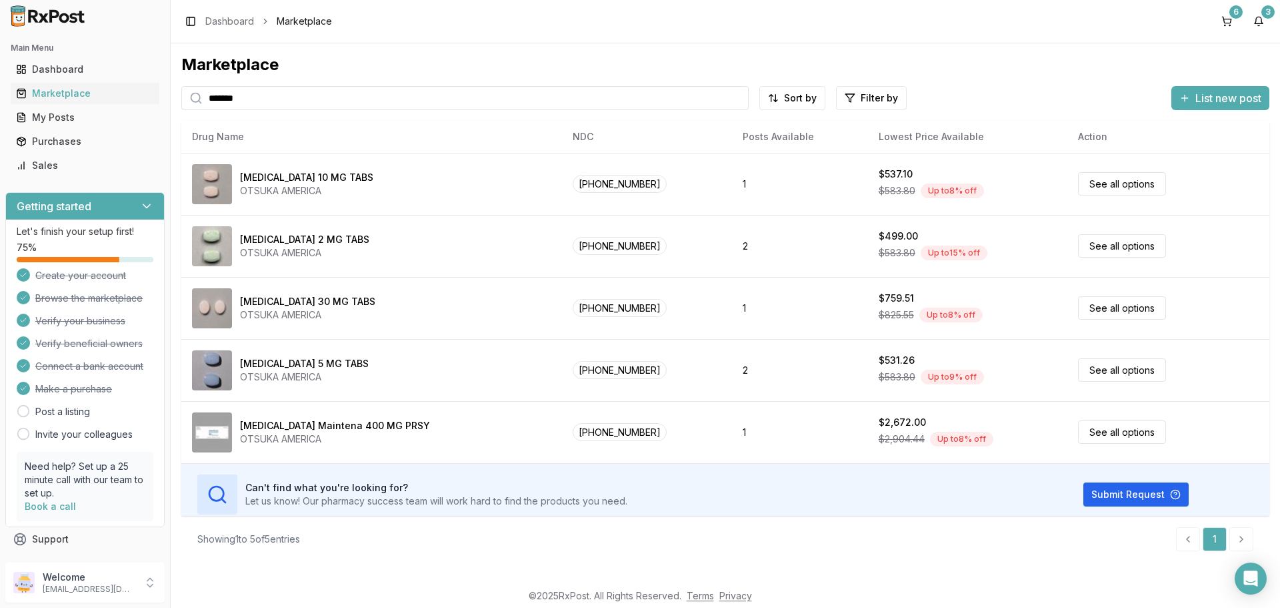
type input "*******"
drag, startPoint x: 1224, startPoint y: 30, endPoint x: 1218, endPoint y: 37, distance: 9.5
click at [1224, 30] on button "6" at bounding box center [1226, 21] width 21 height 21
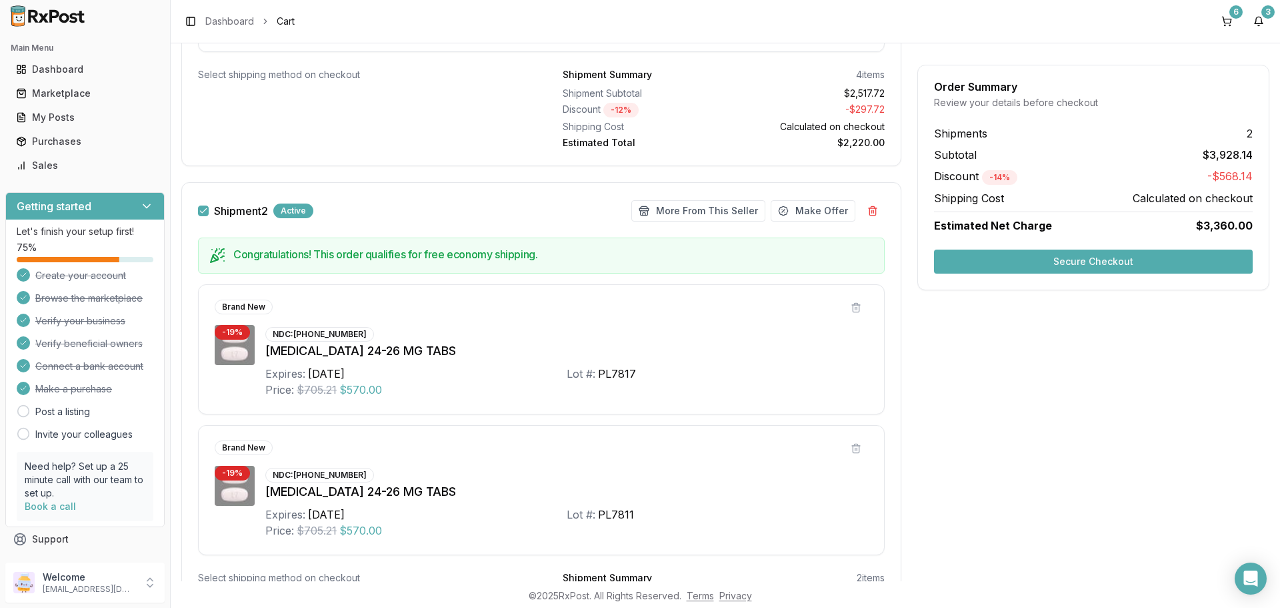
scroll to position [867, 0]
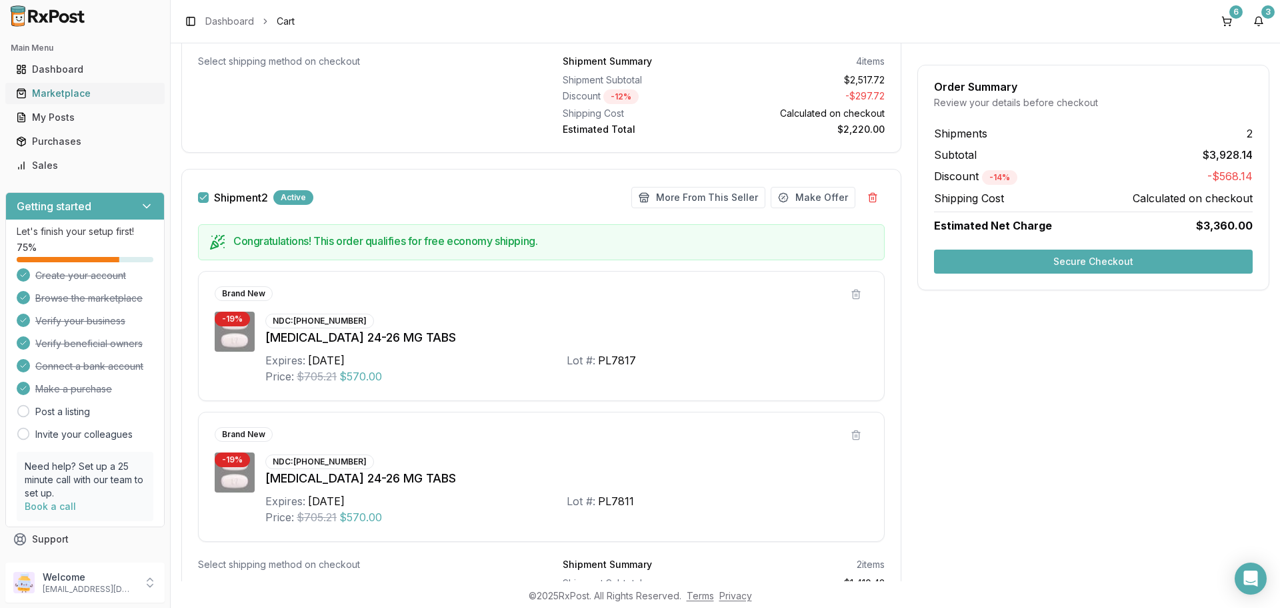
click at [83, 92] on div "Marketplace" at bounding box center [85, 93] width 138 height 13
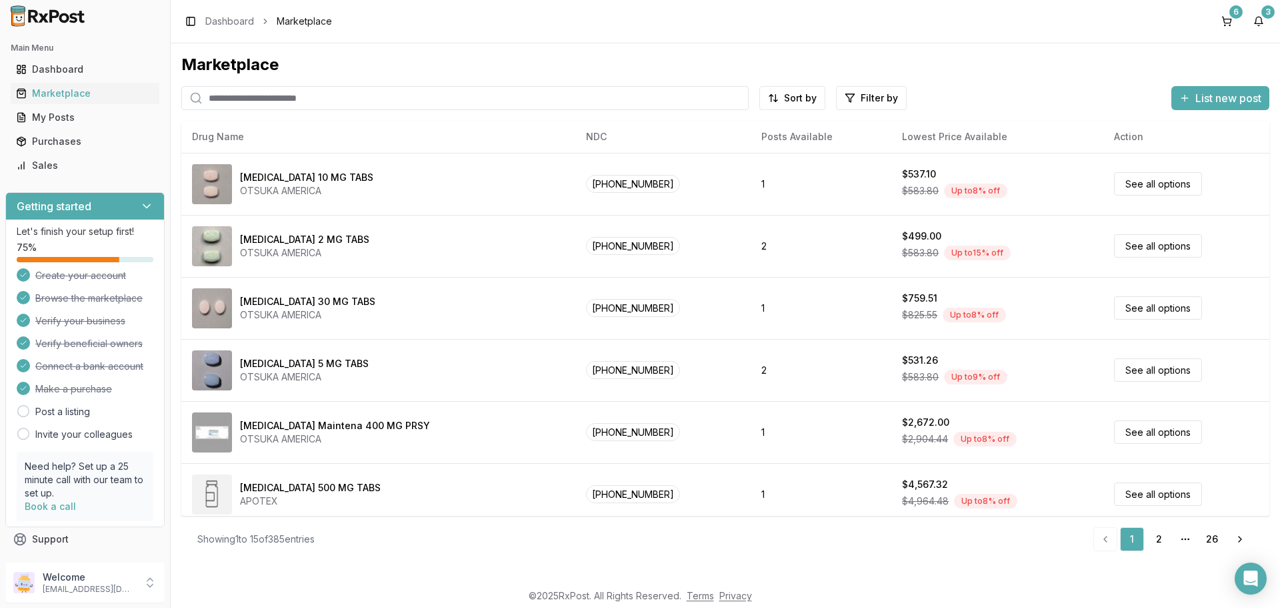
click at [233, 99] on input "search" at bounding box center [465, 98] width 568 height 24
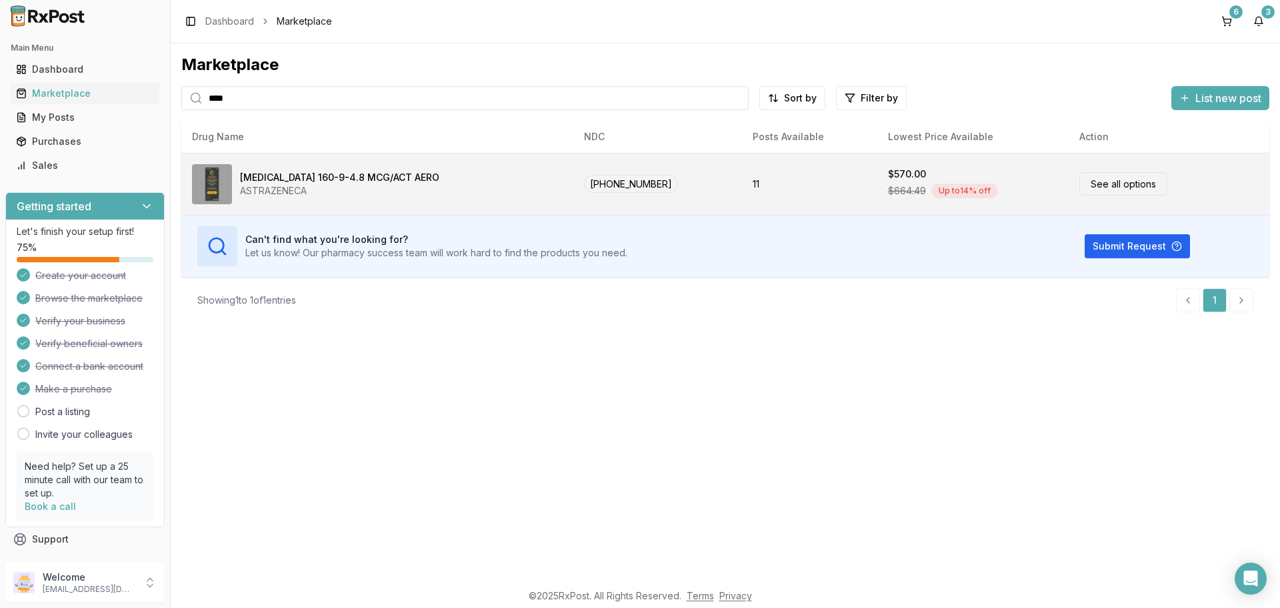
type input "****"
click at [1112, 188] on link "See all options" at bounding box center [1124, 183] width 88 height 23
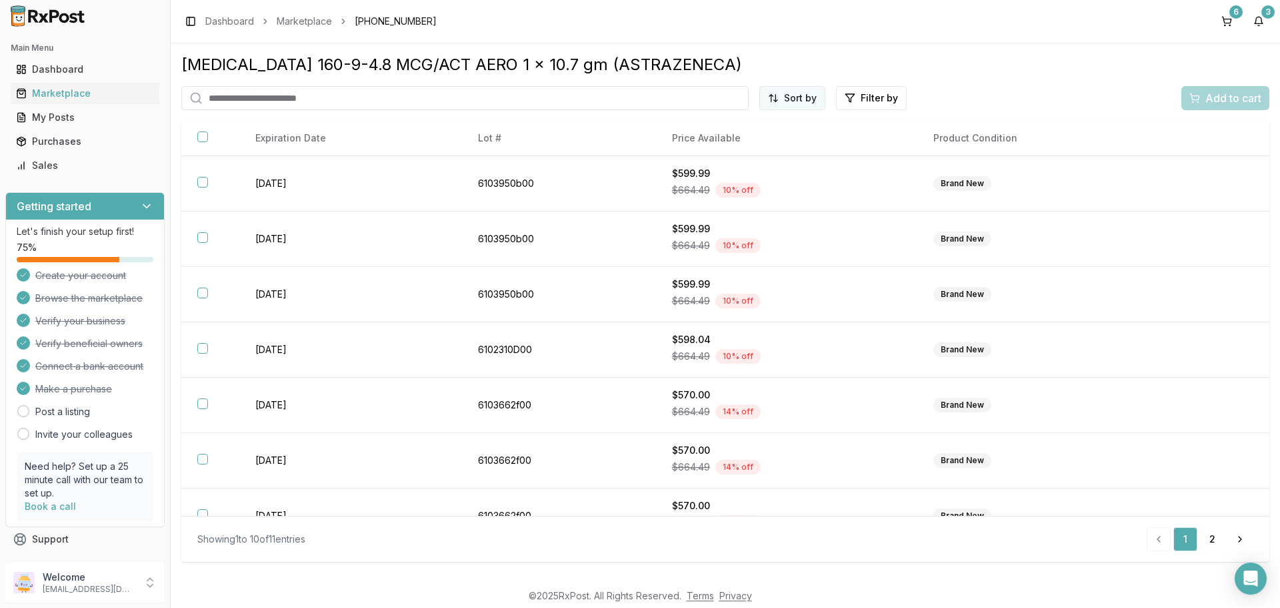
click at [788, 102] on html "Main Menu Dashboard Marketplace My Posts Purchases Sales Getting started Let's …" at bounding box center [640, 304] width 1280 height 608
click at [751, 150] on div "Price (Low to High)" at bounding box center [760, 147] width 127 height 21
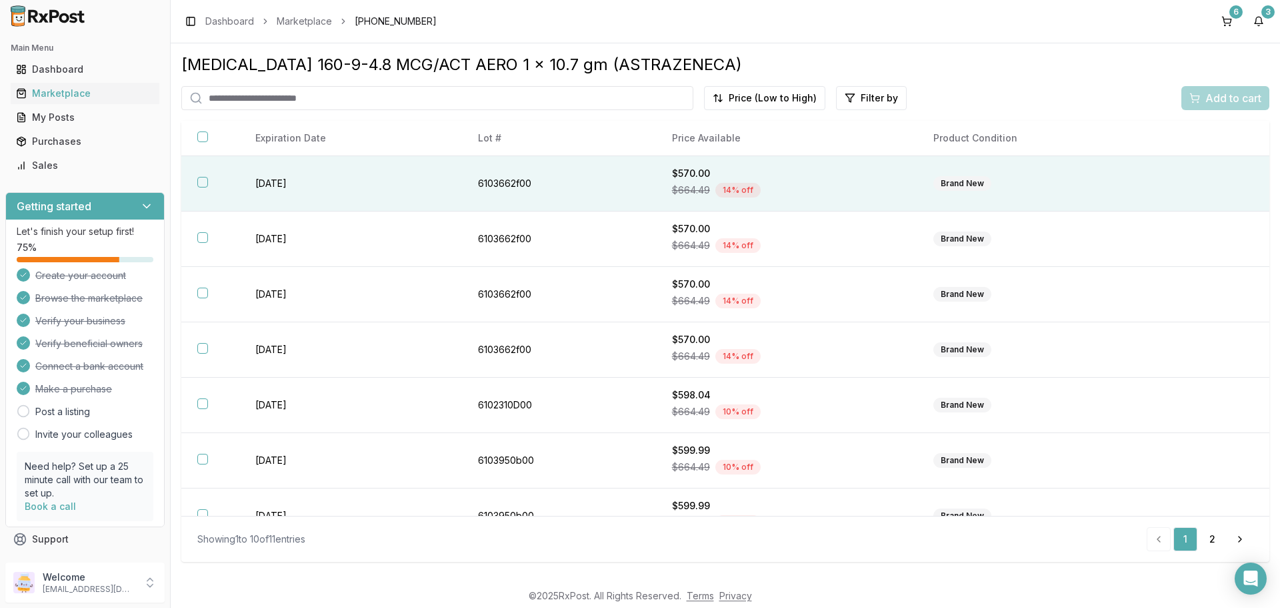
click at [213, 184] on th at bounding box center [210, 183] width 58 height 55
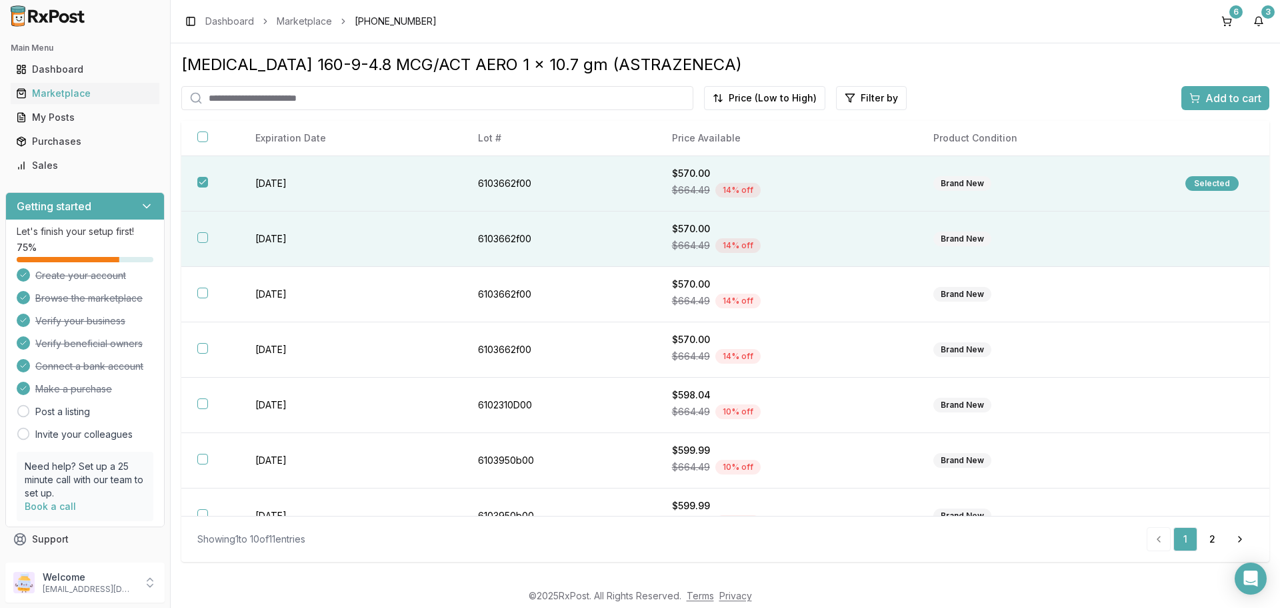
click at [204, 243] on th at bounding box center [210, 238] width 58 height 55
click at [1201, 97] on div "Add to cart" at bounding box center [1226, 98] width 72 height 16
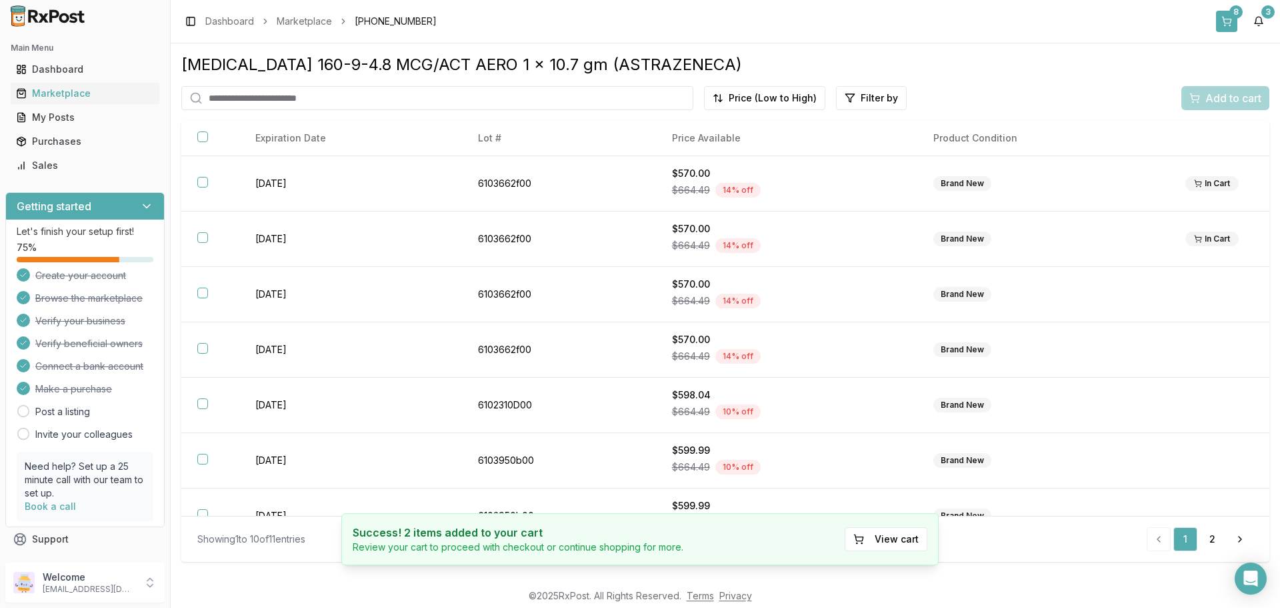
click at [1225, 21] on button "8" at bounding box center [1226, 21] width 21 height 21
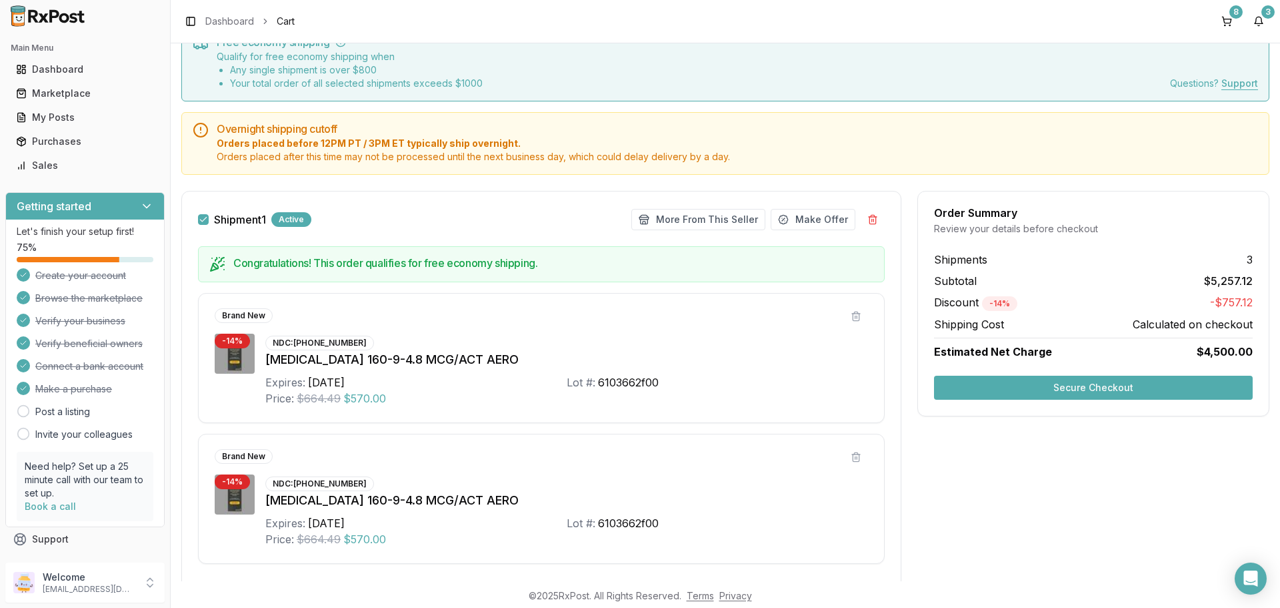
scroll to position [200, 0]
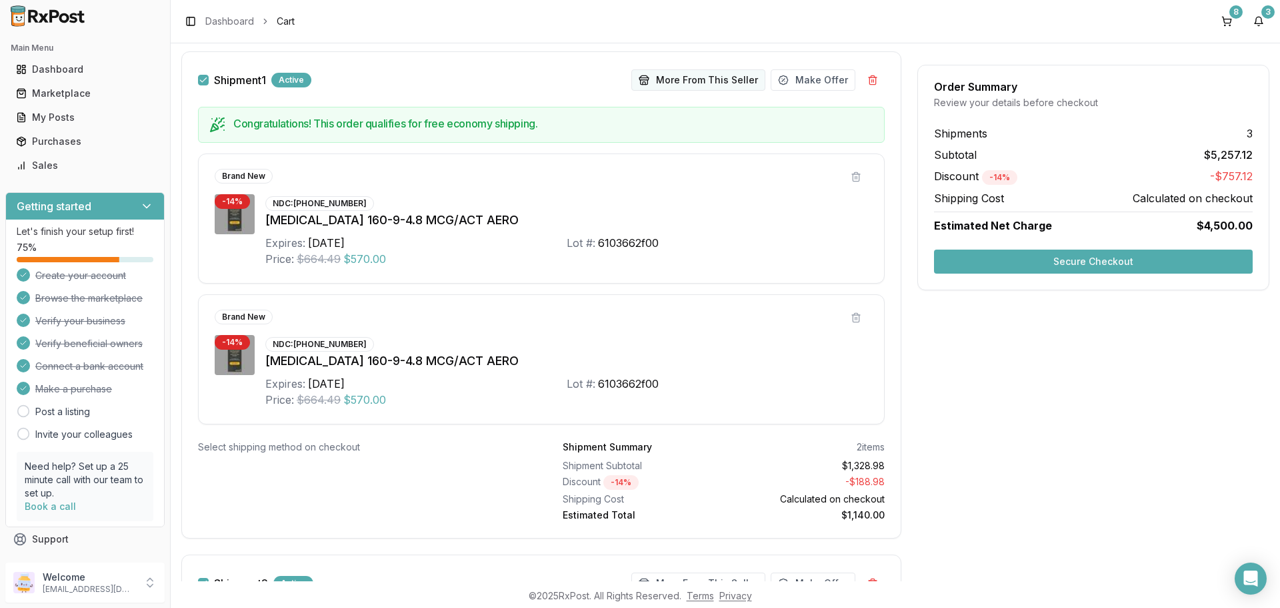
click at [682, 73] on button "More From This Seller" at bounding box center [699, 79] width 134 height 21
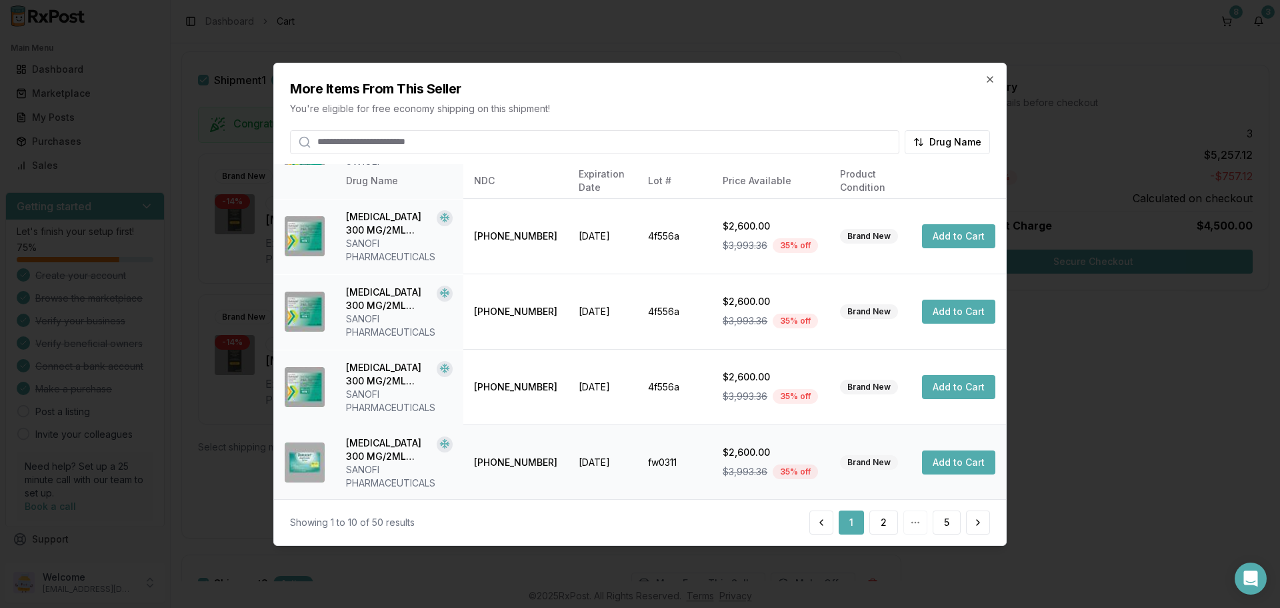
scroll to position [397, 0]
click at [886, 525] on button "2" at bounding box center [884, 522] width 29 height 24
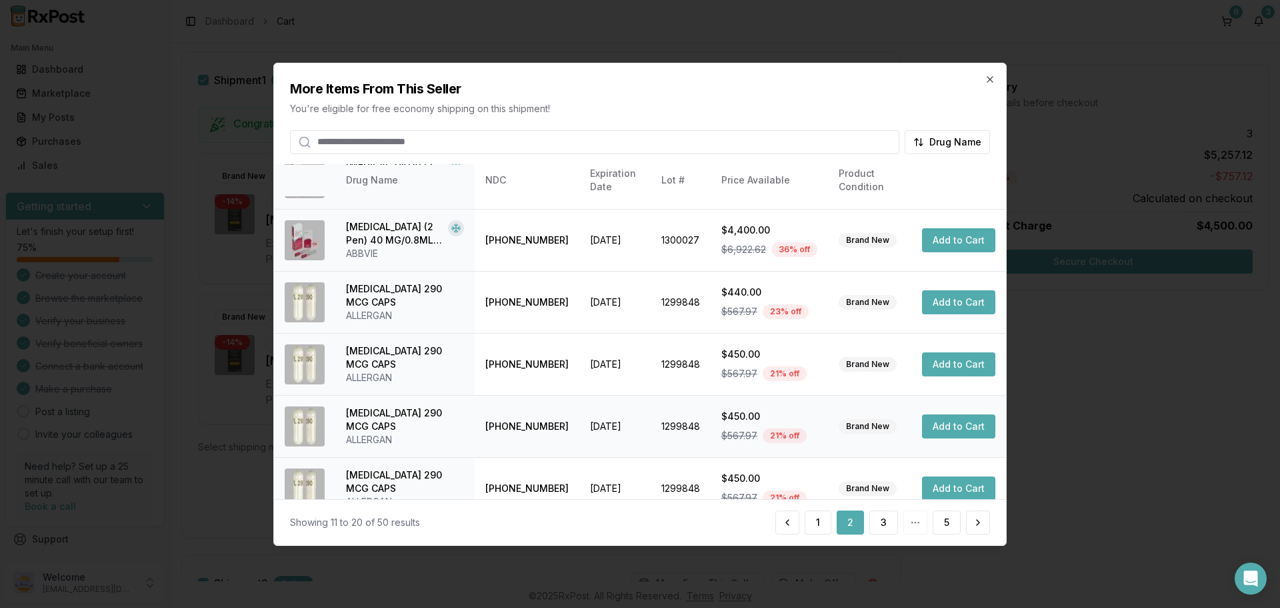
scroll to position [331, 0]
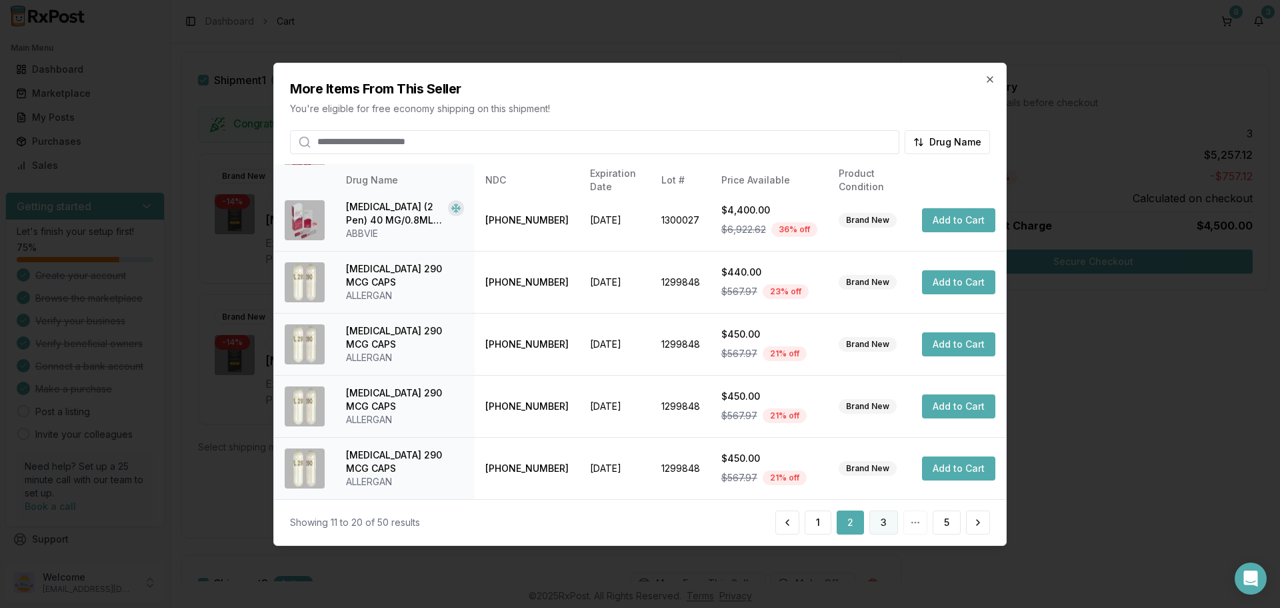
click at [888, 529] on button "3" at bounding box center [884, 522] width 29 height 24
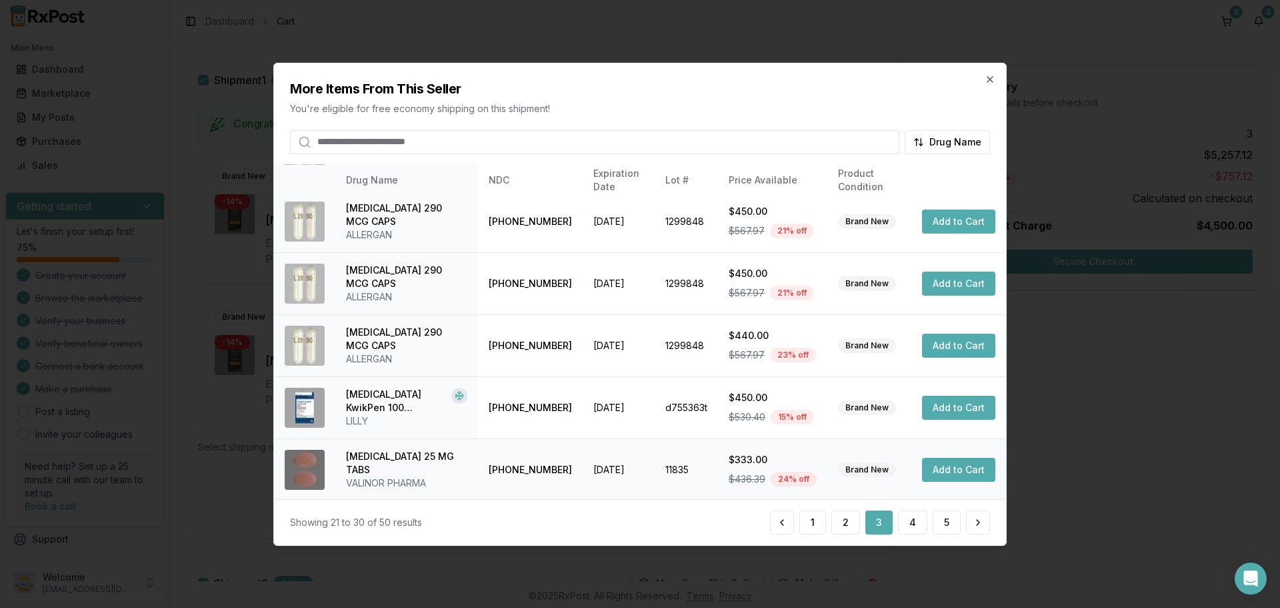
scroll to position [317, 0]
click at [916, 522] on button "4" at bounding box center [912, 522] width 29 height 24
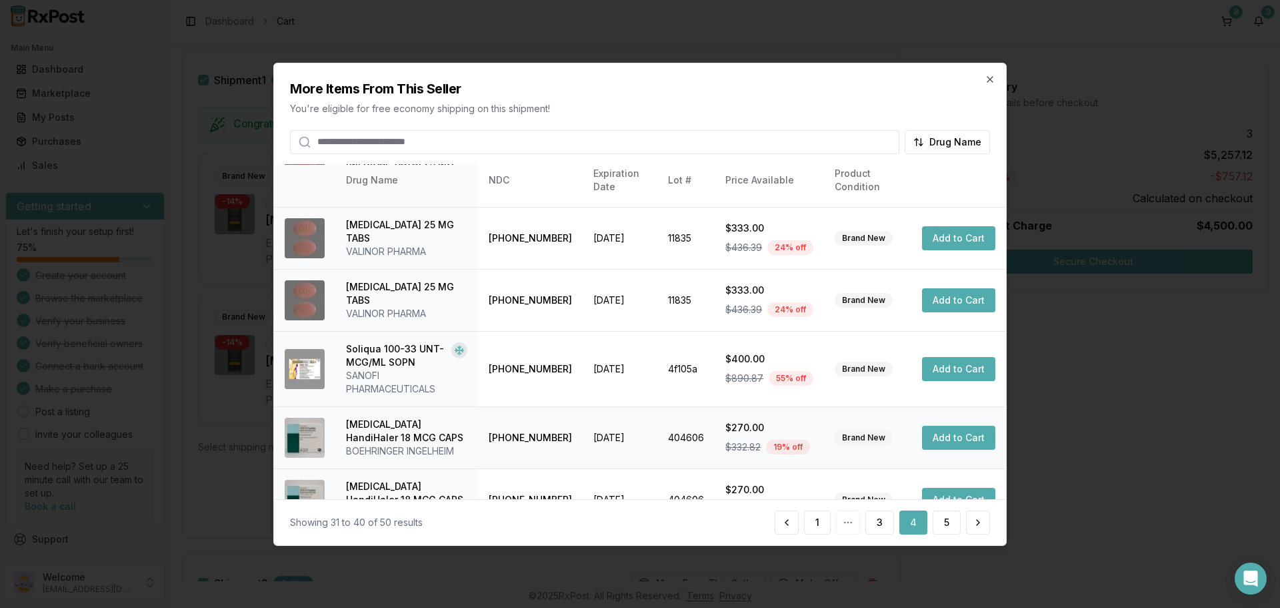
scroll to position [331, 0]
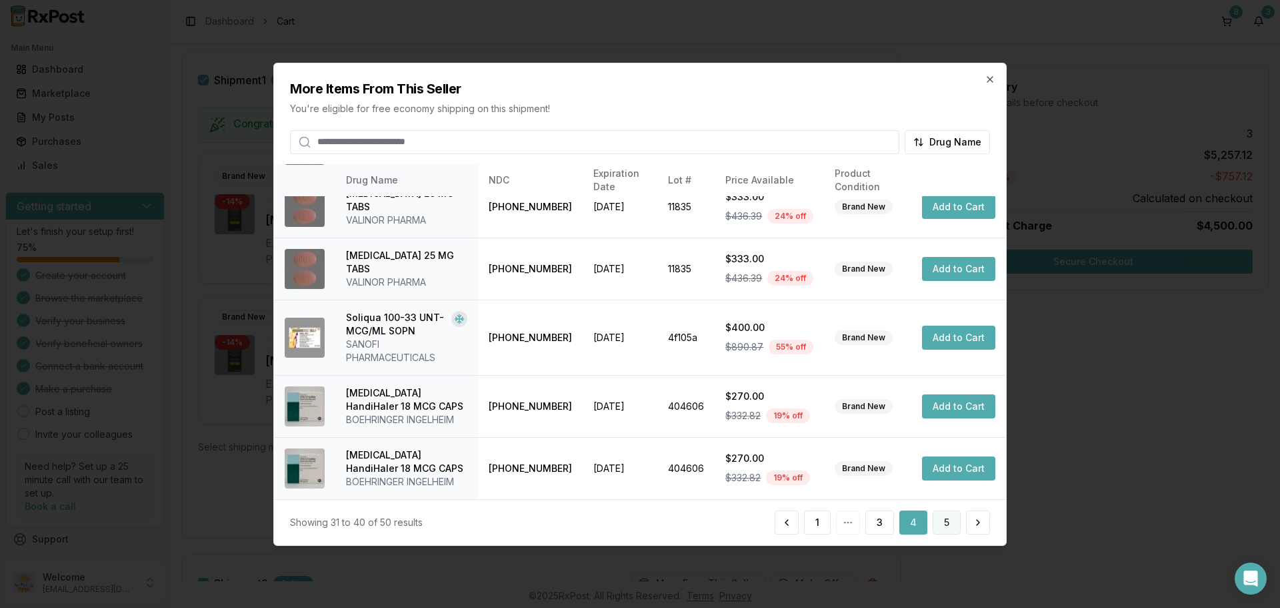
click at [948, 527] on button "5" at bounding box center [947, 522] width 28 height 24
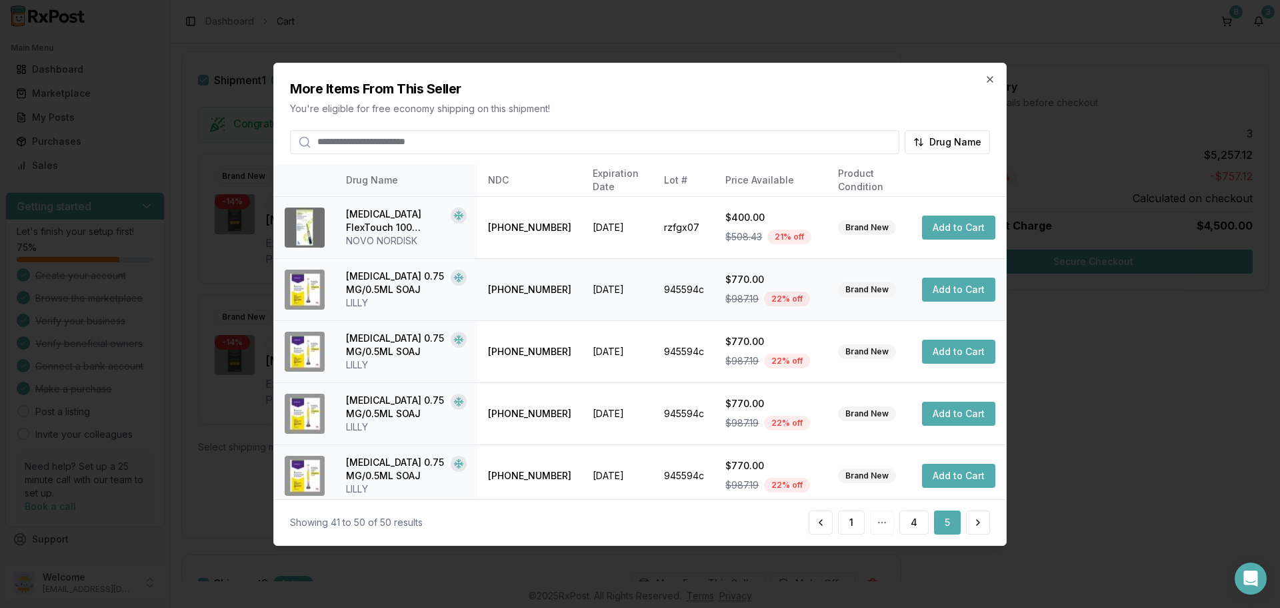
click at [950, 293] on button "Add to Cart" at bounding box center [958, 289] width 73 height 24
click at [945, 229] on button "Add to Cart" at bounding box center [958, 227] width 73 height 24
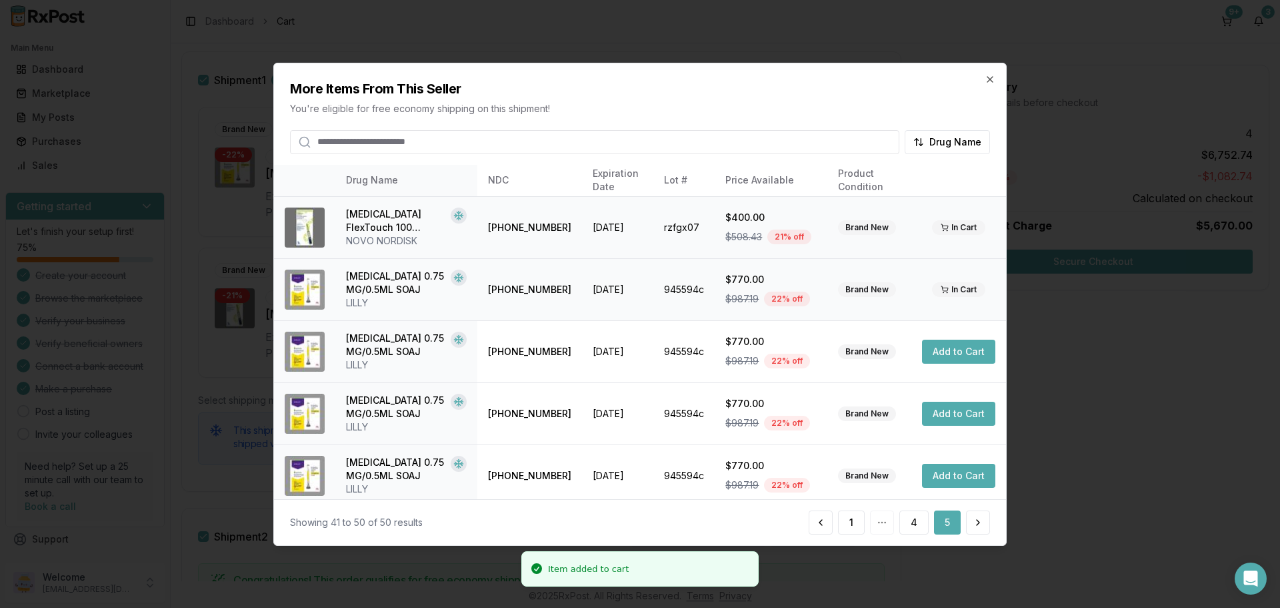
scroll to position [341, 0]
click at [990, 81] on icon "button" at bounding box center [990, 78] width 11 height 11
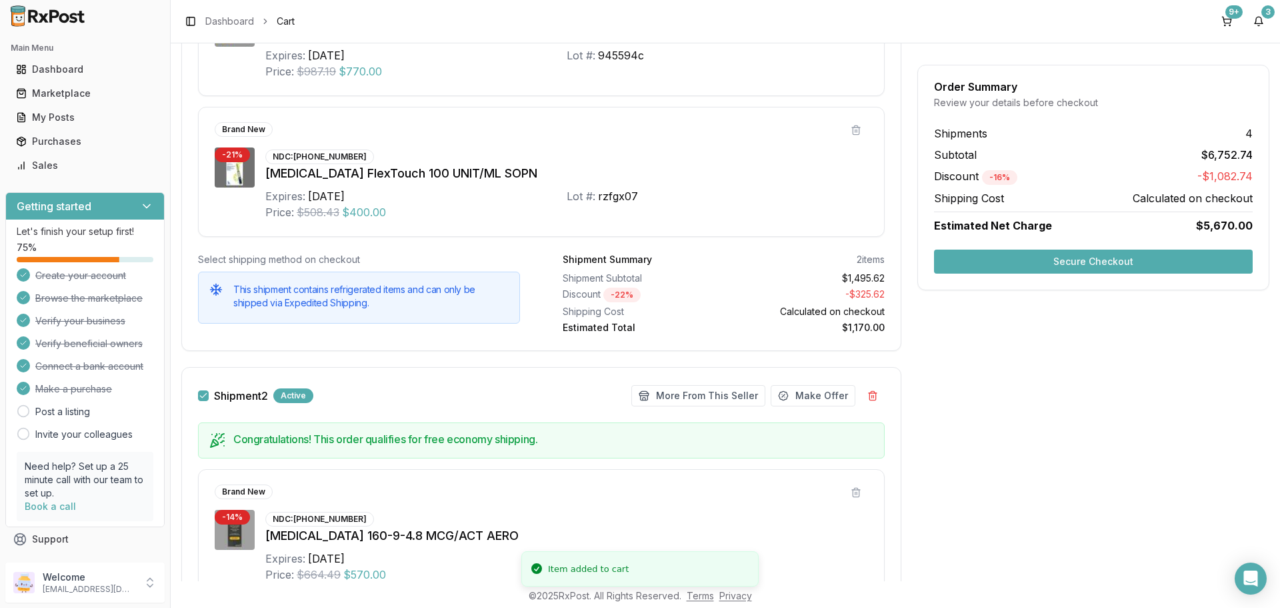
scroll to position [74, 0]
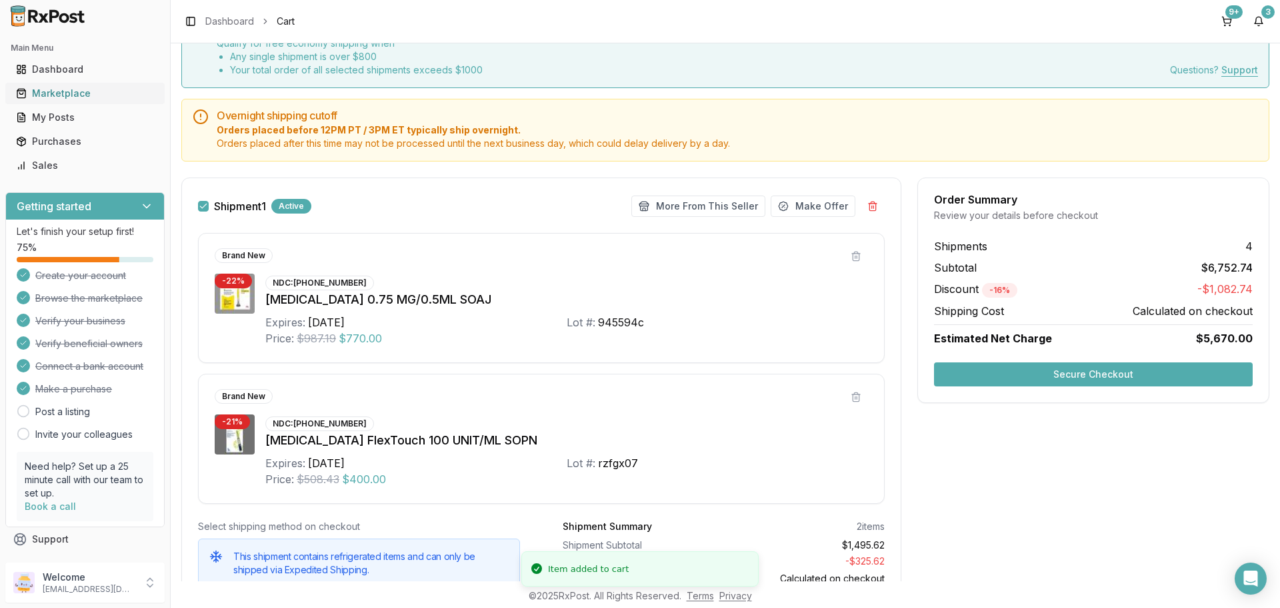
drag, startPoint x: 78, startPoint y: 98, endPoint x: 107, endPoint y: 100, distance: 29.4
click at [78, 98] on div "Marketplace" at bounding box center [85, 93] width 138 height 13
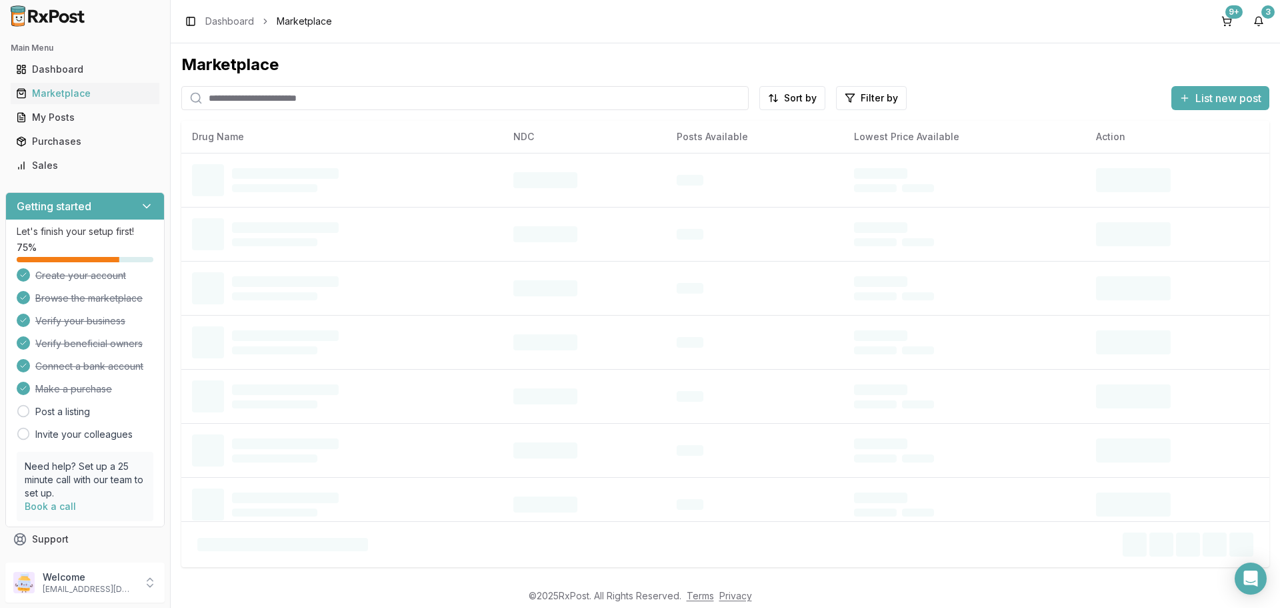
click at [301, 101] on input "search" at bounding box center [465, 98] width 568 height 24
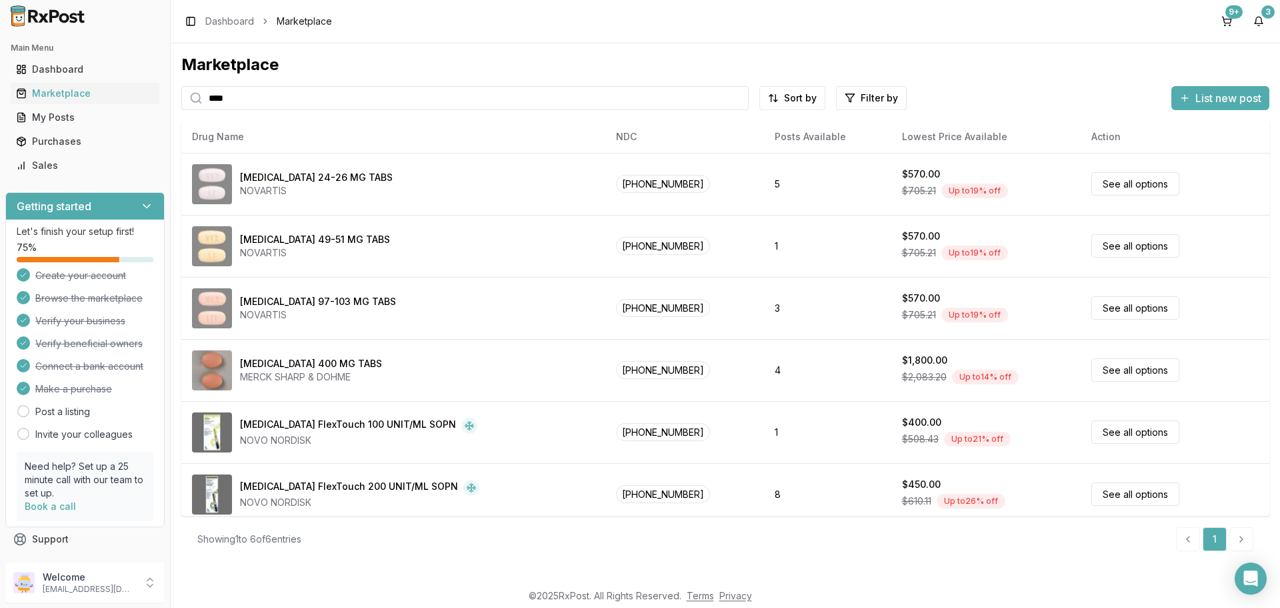
type input "****"
click at [1234, 21] on button "9+" at bounding box center [1226, 21] width 21 height 21
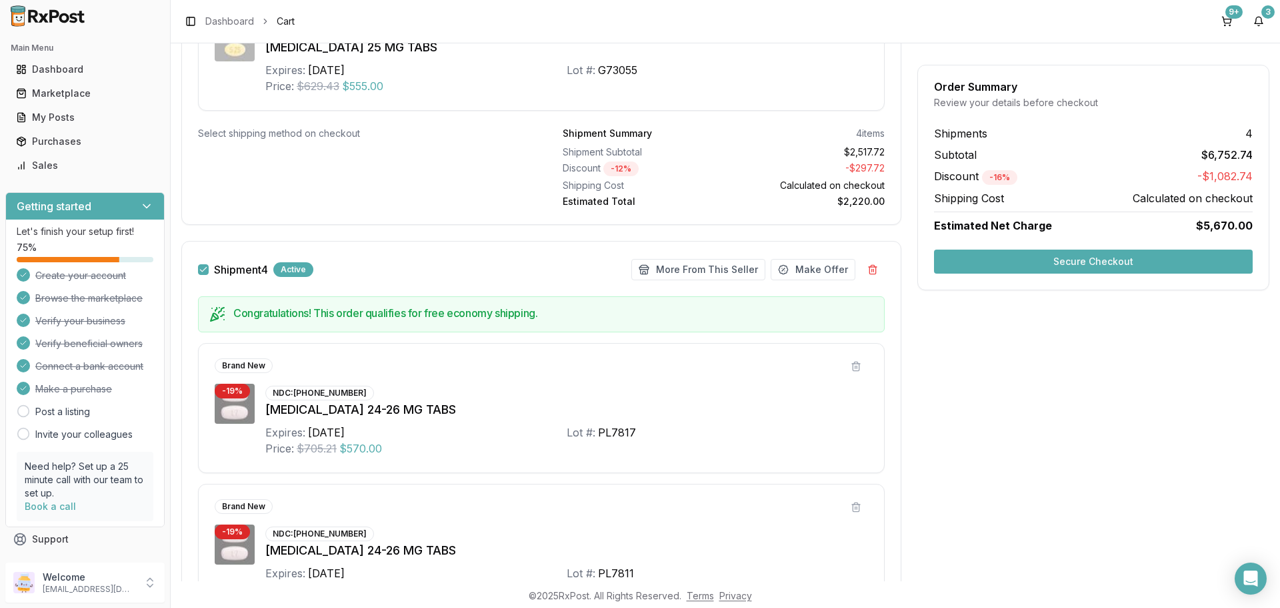
scroll to position [1867, 0]
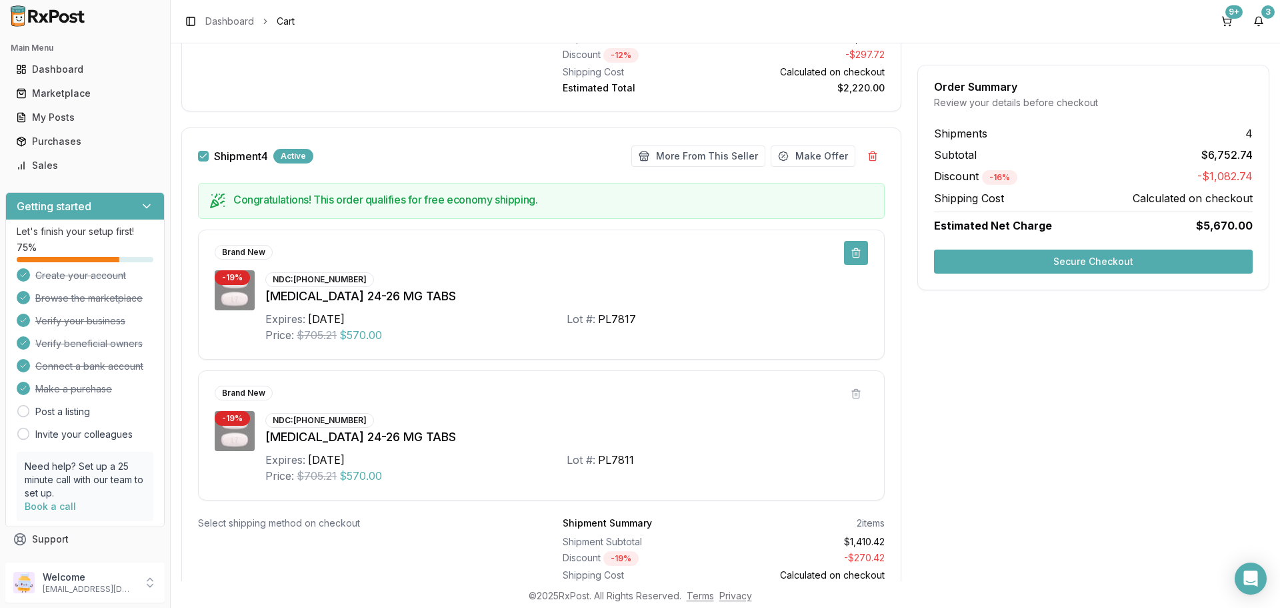
click at [854, 260] on button at bounding box center [856, 253] width 24 height 24
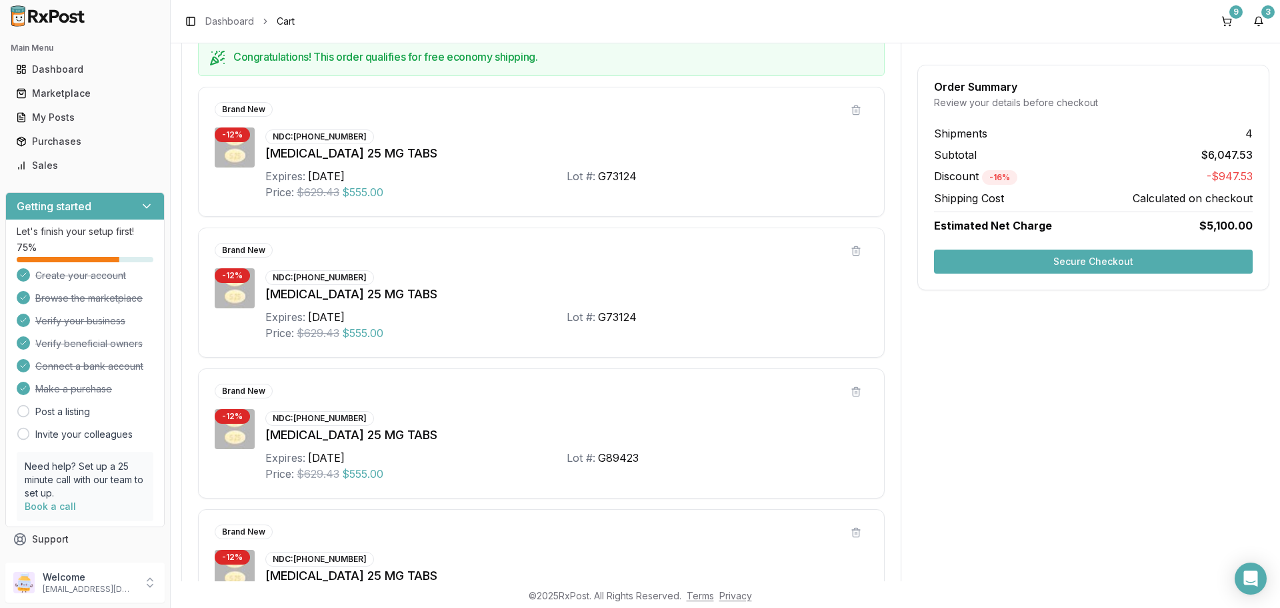
scroll to position [1064, 0]
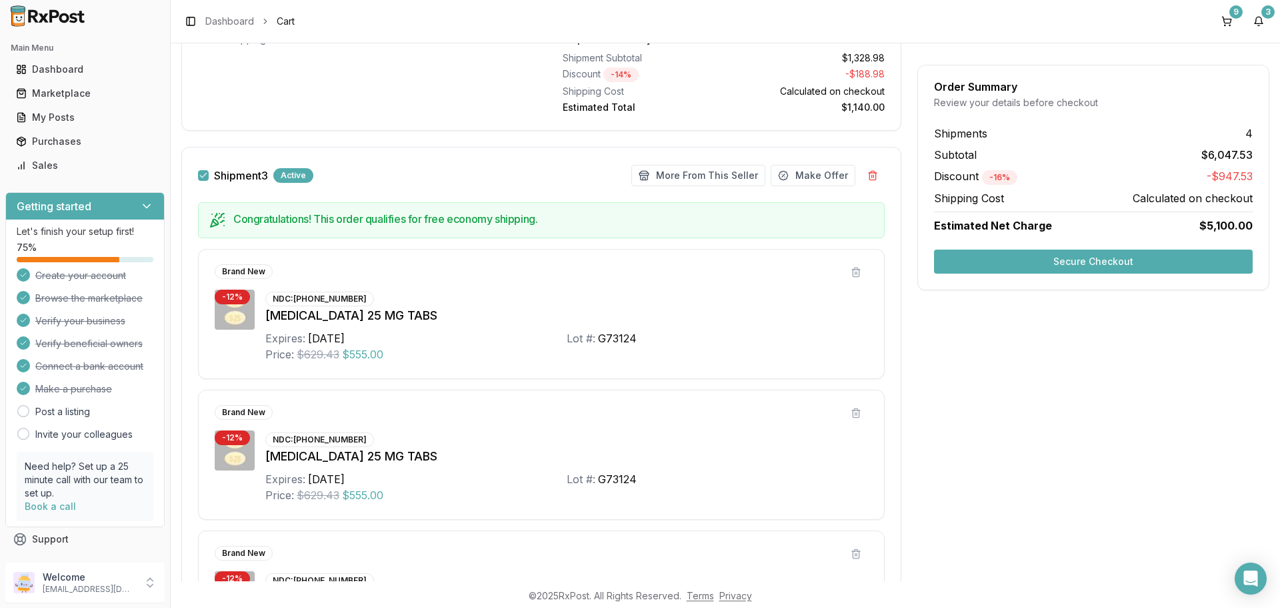
click at [203, 175] on button "Shipment 3" at bounding box center [203, 175] width 11 height 11
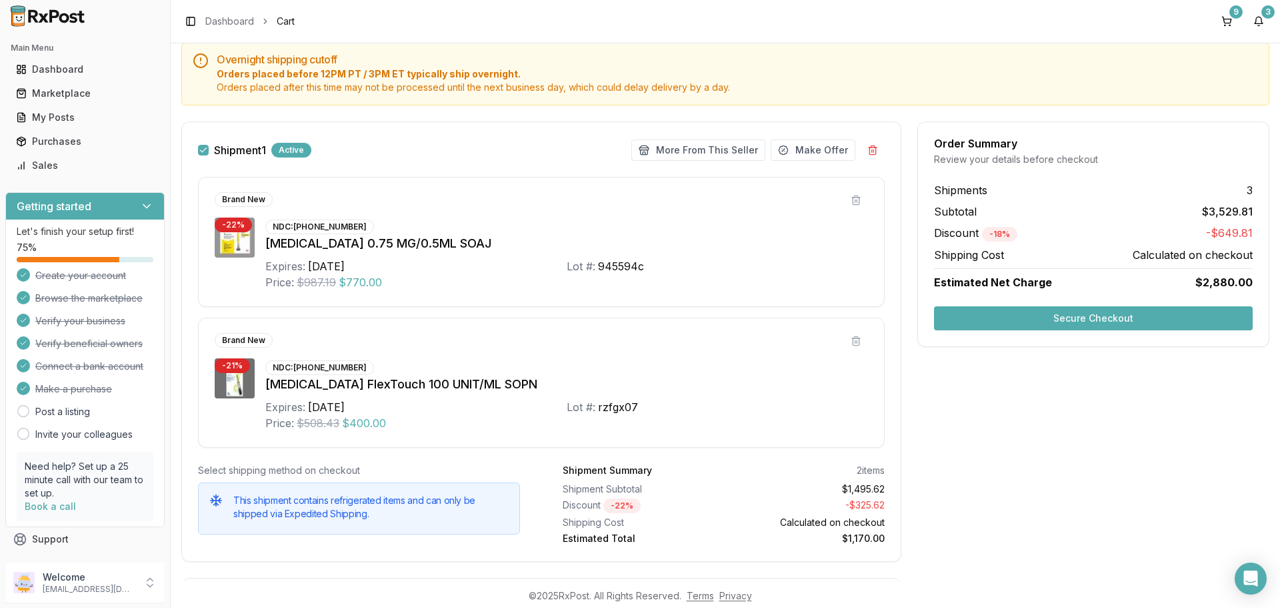
scroll to position [0, 0]
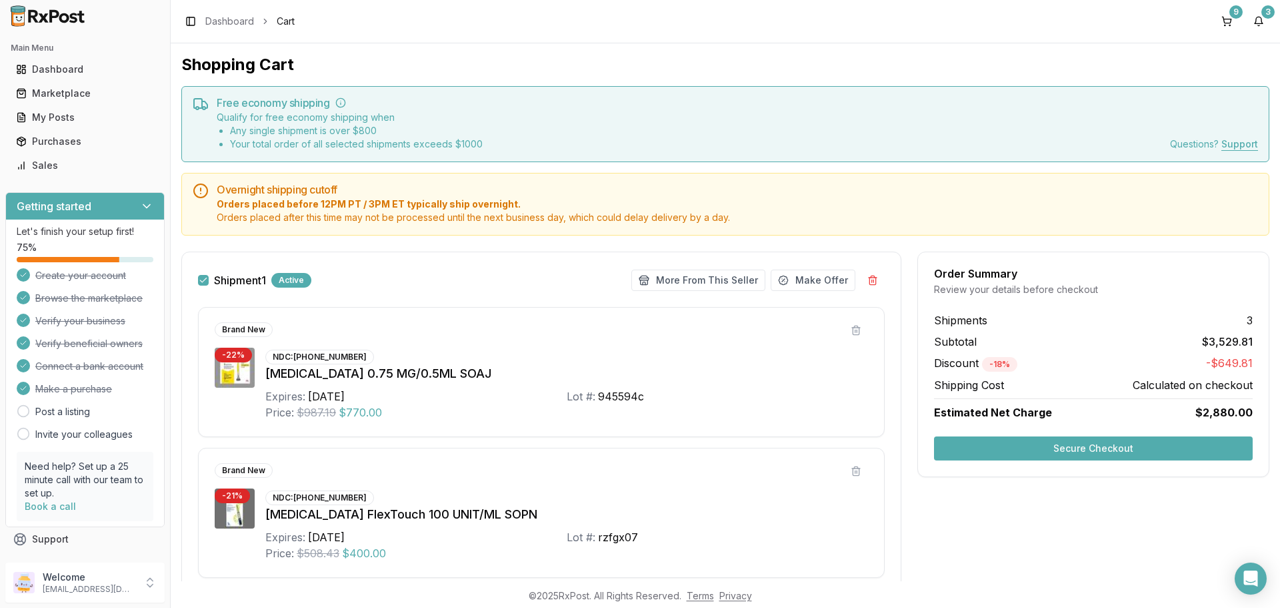
click at [203, 283] on button "Shipment 1" at bounding box center [203, 280] width 11 height 11
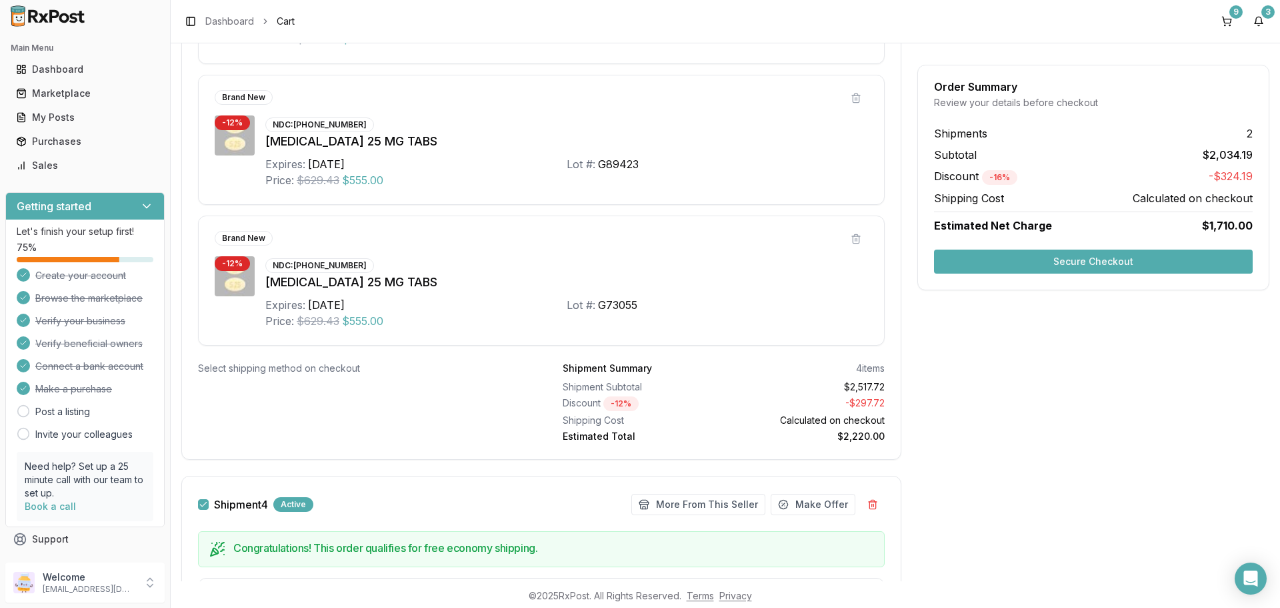
scroll to position [1601, 0]
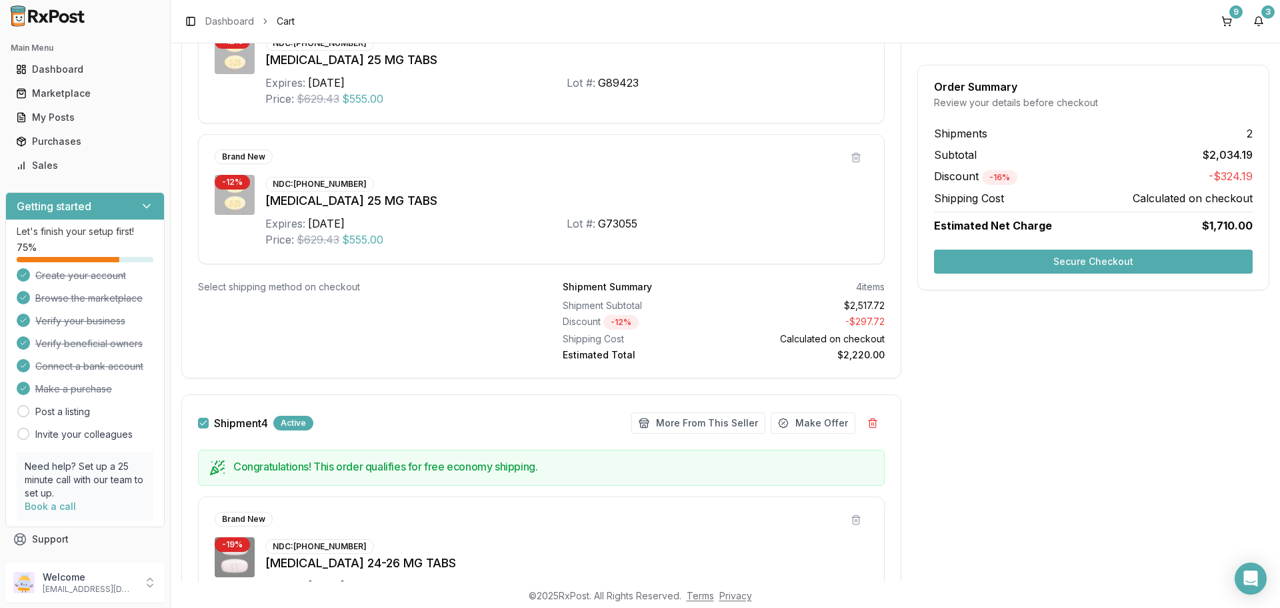
click at [993, 265] on button "Secure Checkout" at bounding box center [1093, 261] width 319 height 24
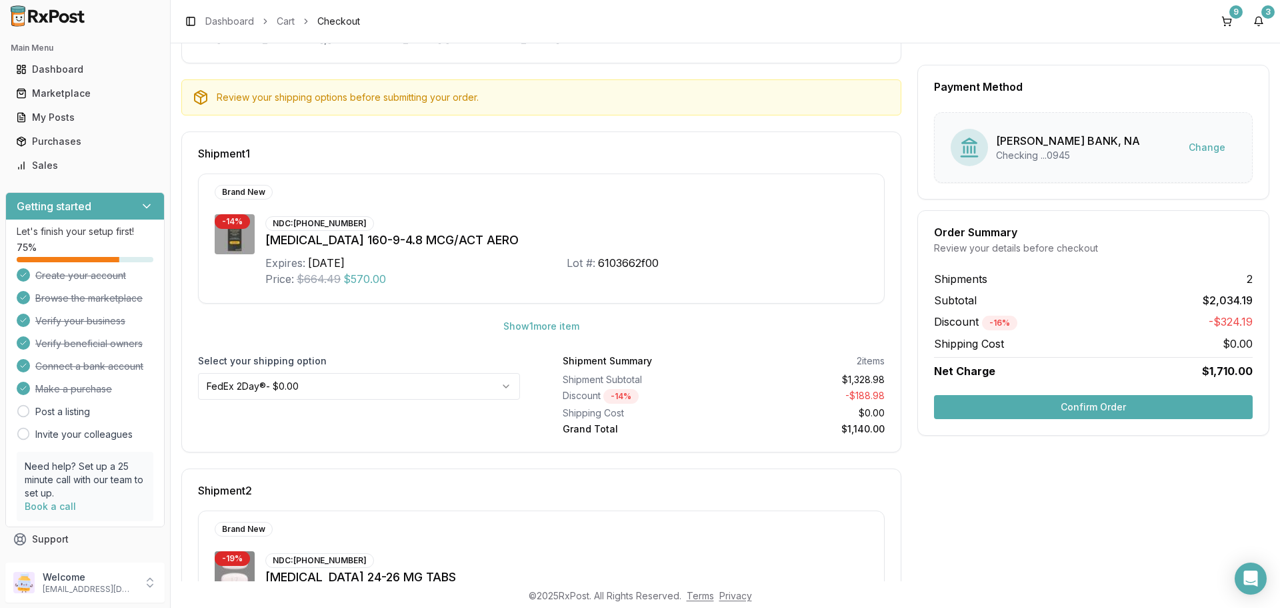
scroll to position [108, 0]
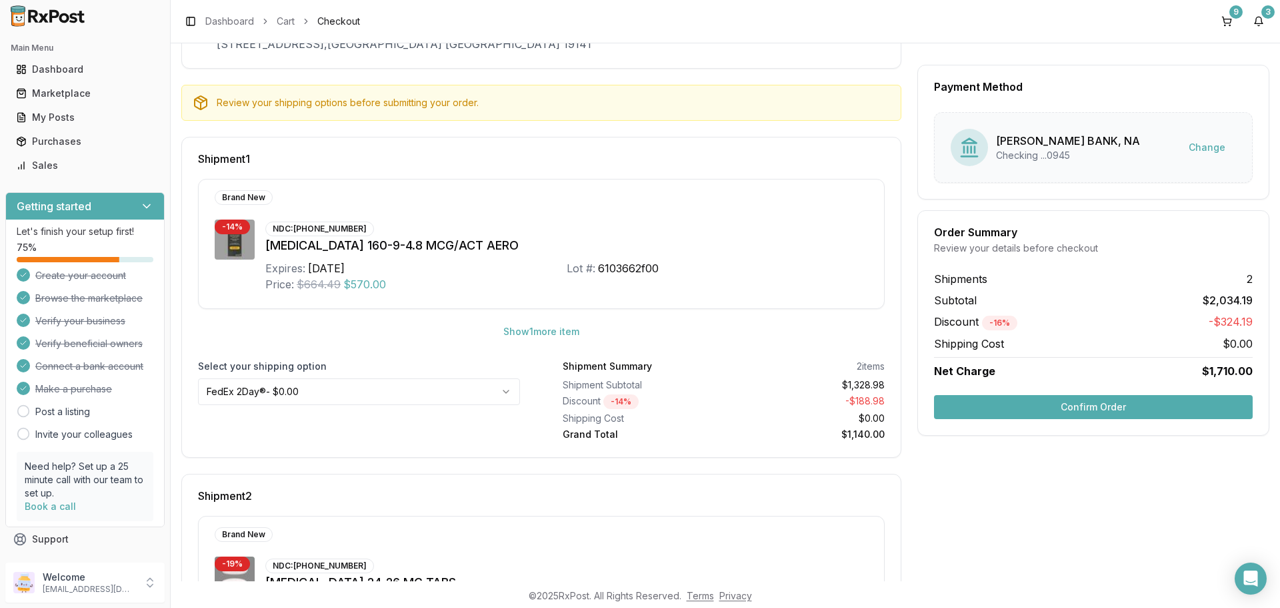
click at [1024, 416] on button "Confirm Order" at bounding box center [1093, 407] width 319 height 24
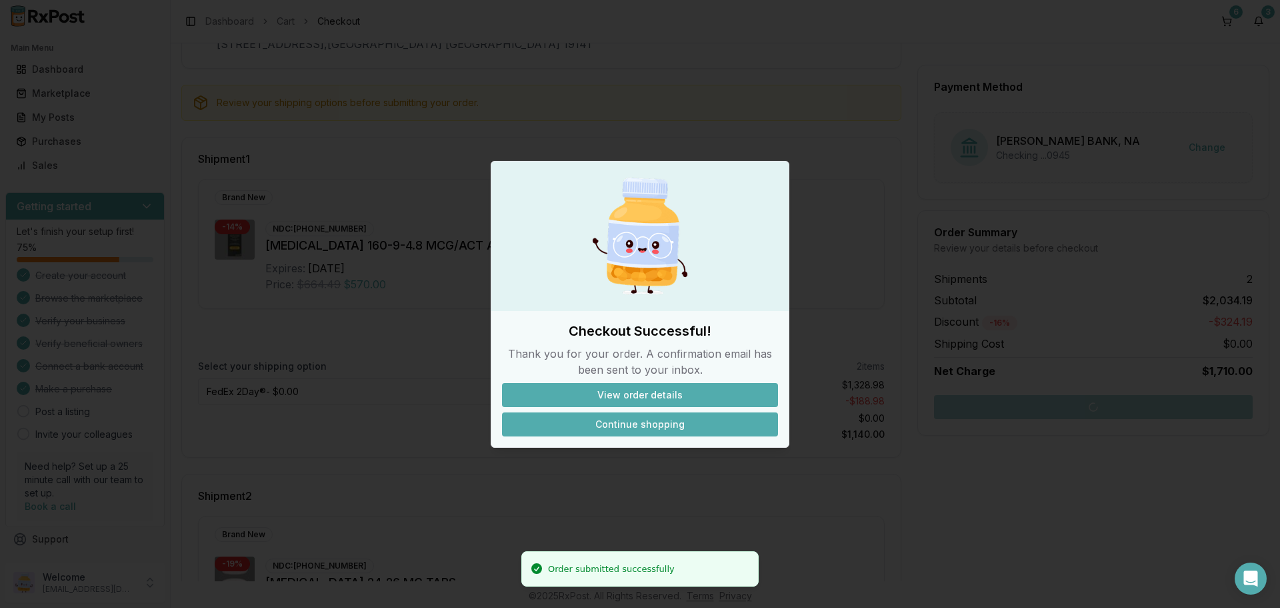
click at [626, 421] on button "Continue shopping" at bounding box center [640, 424] width 276 height 24
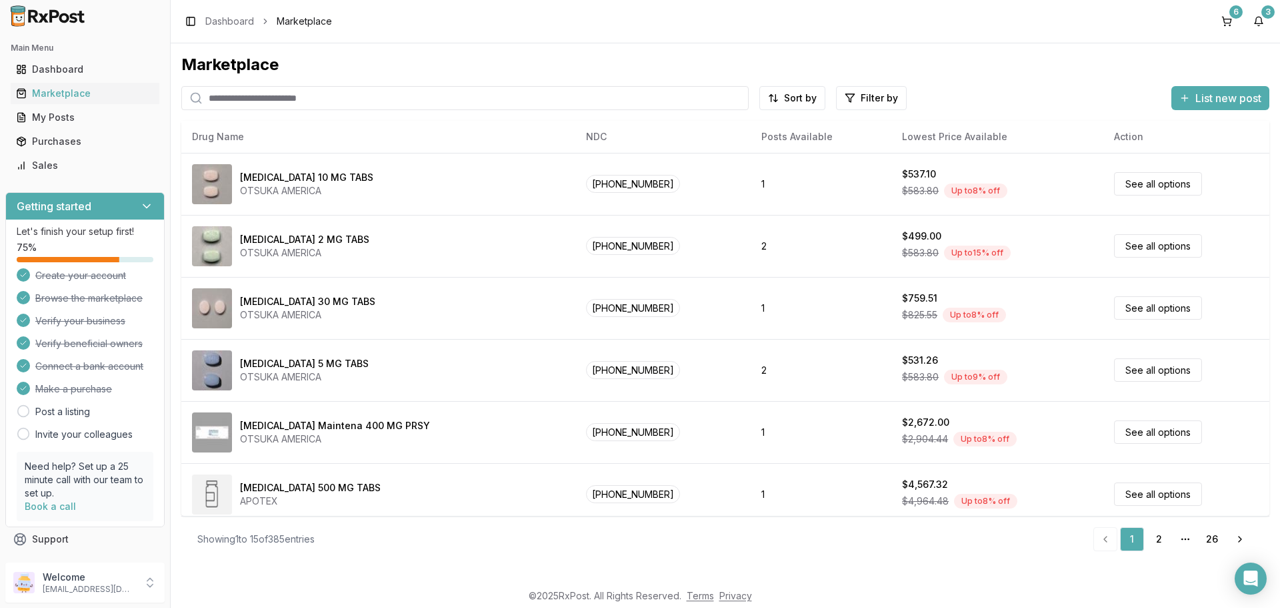
click at [255, 95] on input "search" at bounding box center [465, 98] width 568 height 24
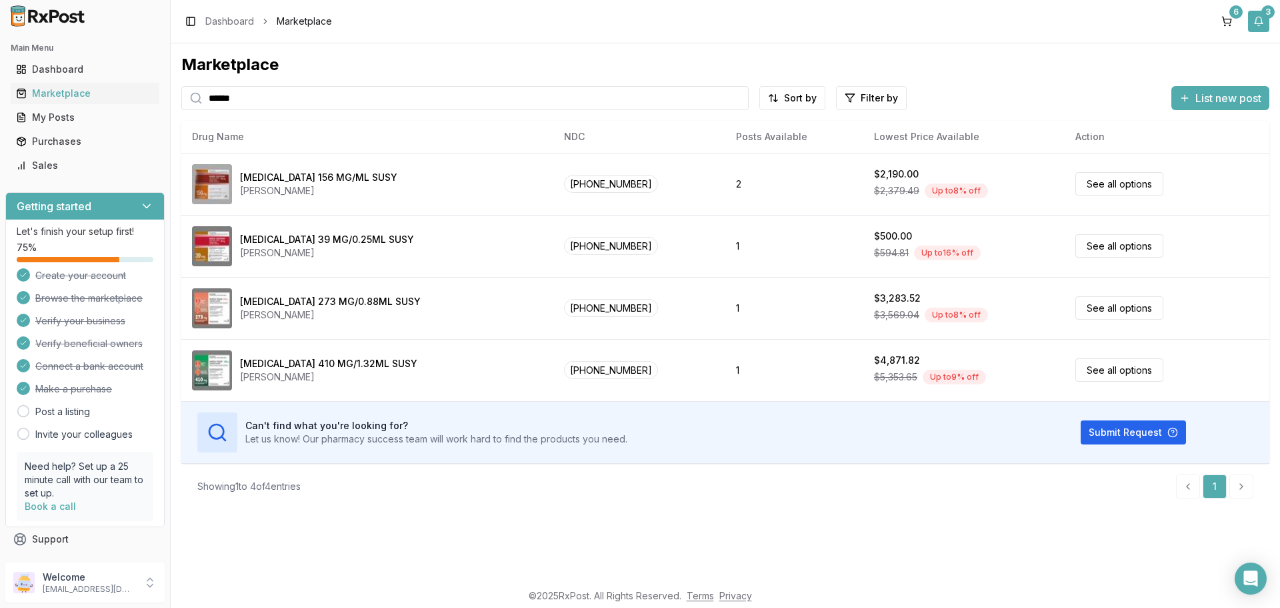
type input "******"
click at [1262, 21] on button "3" at bounding box center [1258, 21] width 21 height 21
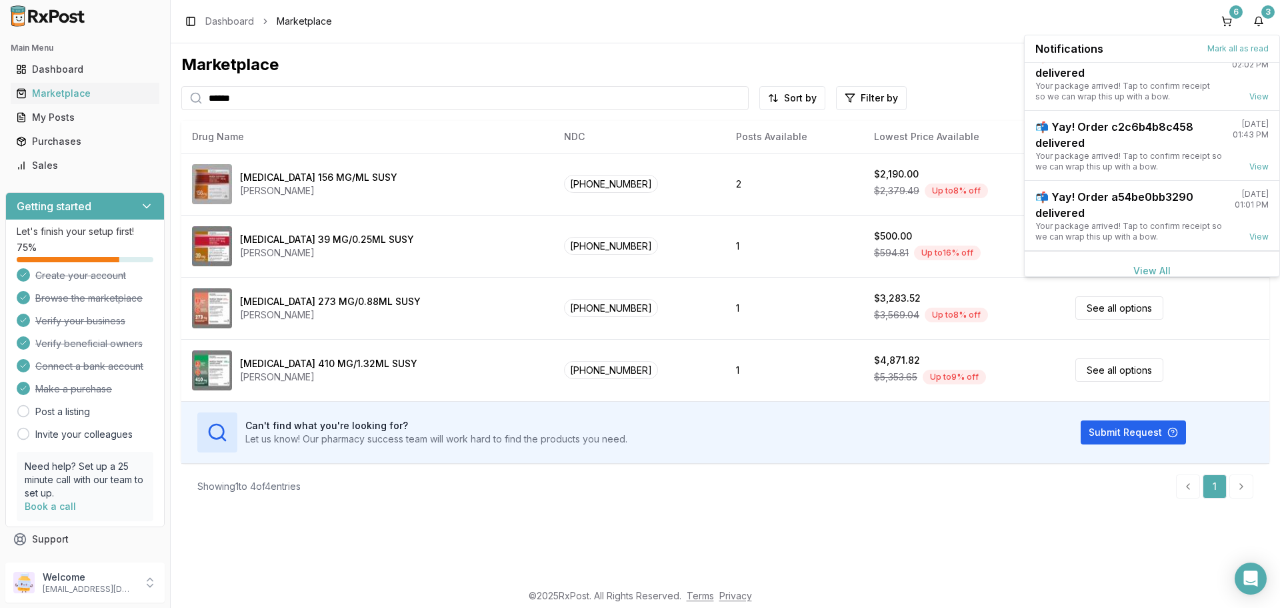
scroll to position [35, 0]
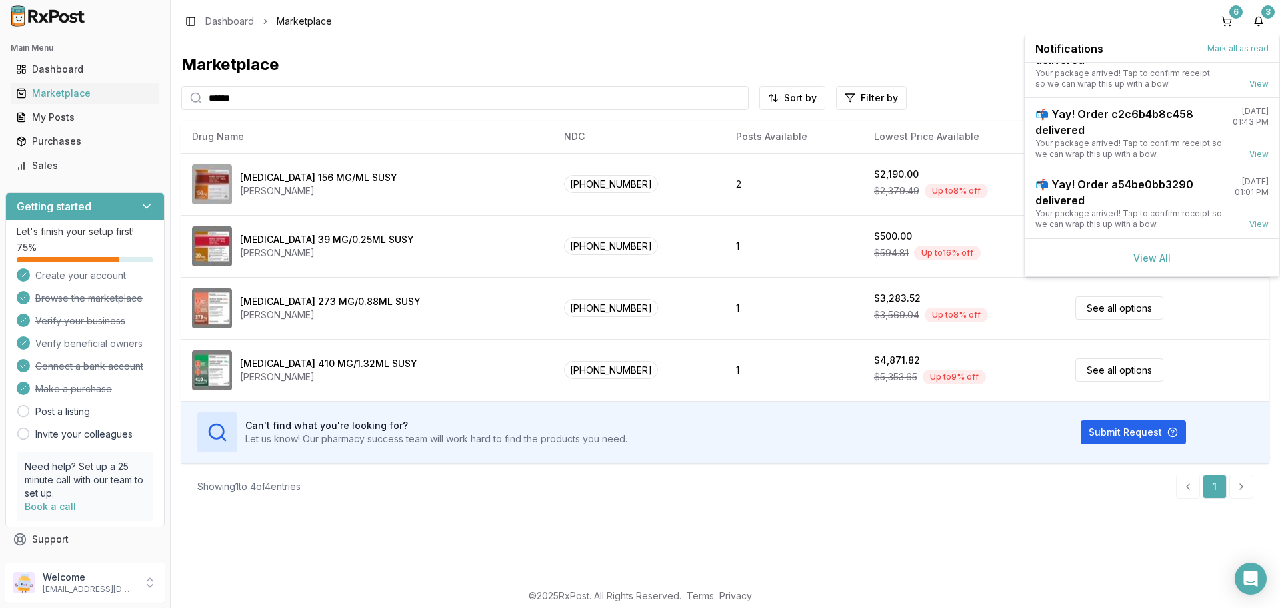
click at [1140, 265] on div "View All" at bounding box center [1152, 257] width 255 height 38
click at [1142, 260] on link "View All" at bounding box center [1152, 257] width 37 height 11
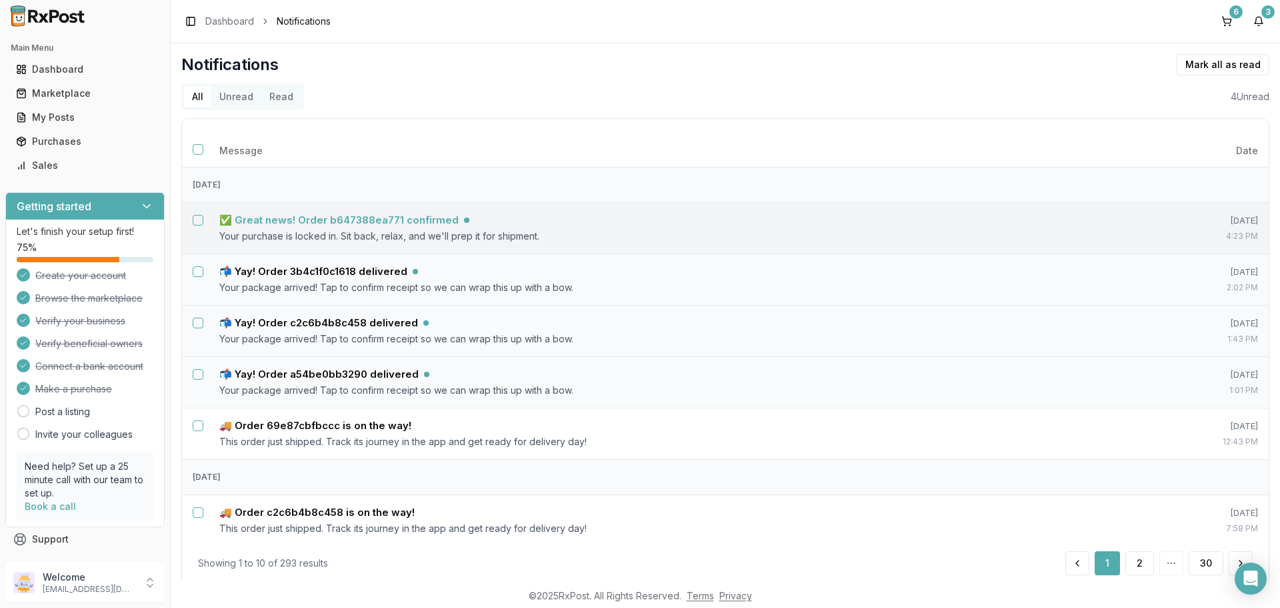
click at [378, 221] on h5 "✅ Great news! Order b647388ea771 confirmed" at bounding box center [338, 219] width 239 height 13
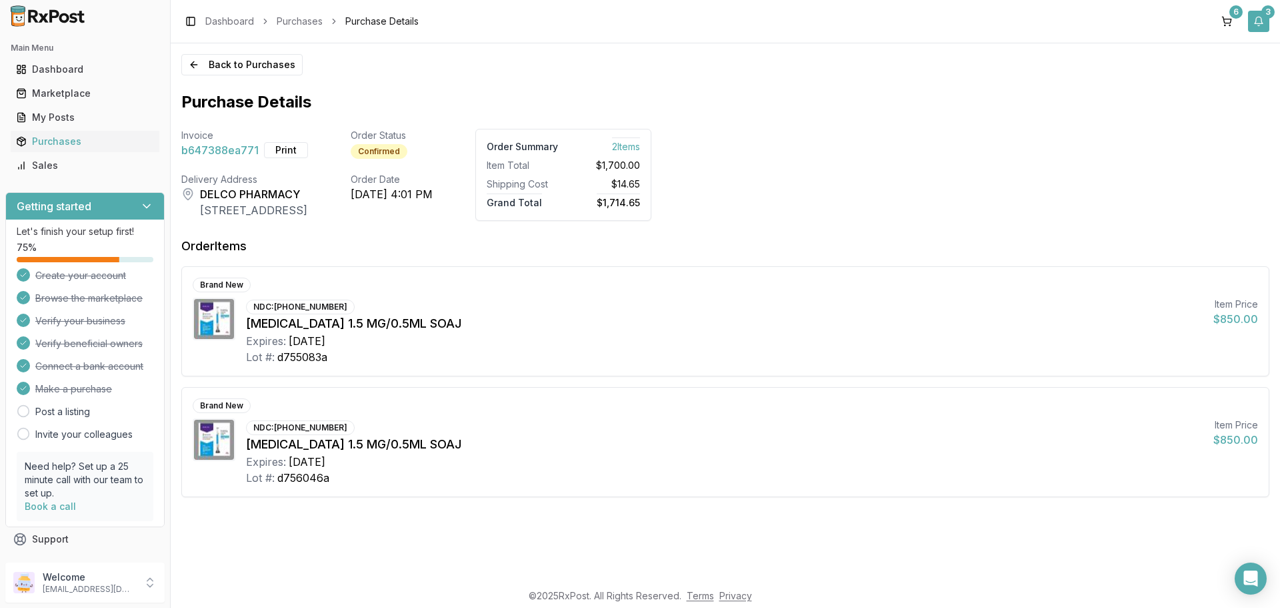
click at [1257, 17] on button "3" at bounding box center [1258, 21] width 21 height 21
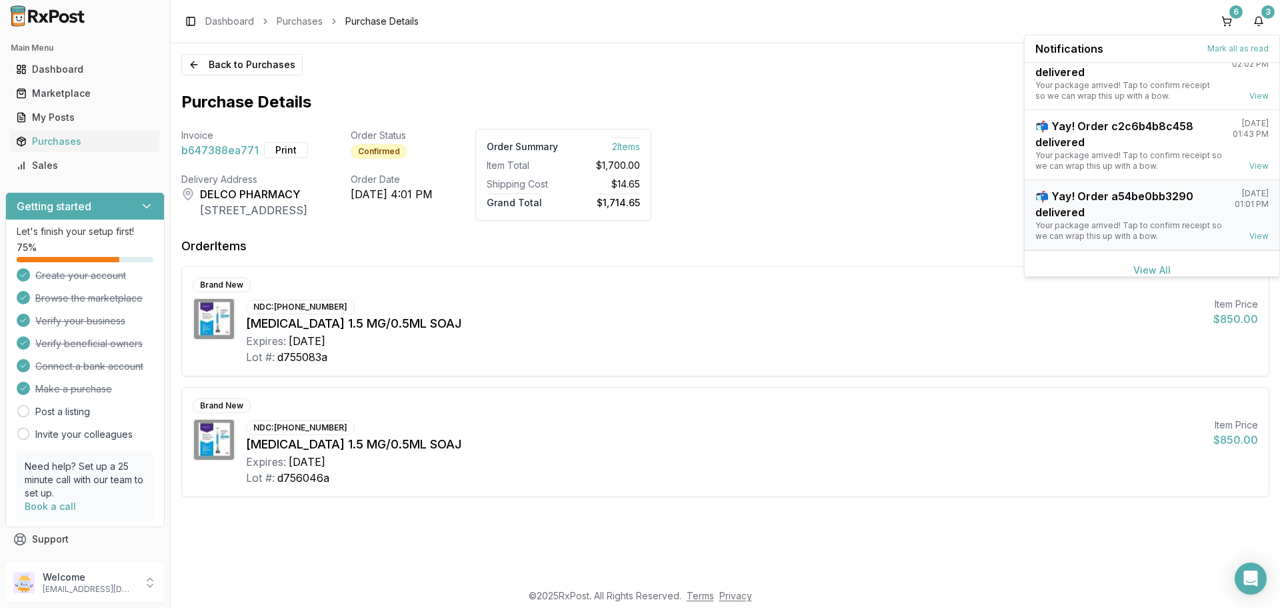
scroll to position [35, 0]
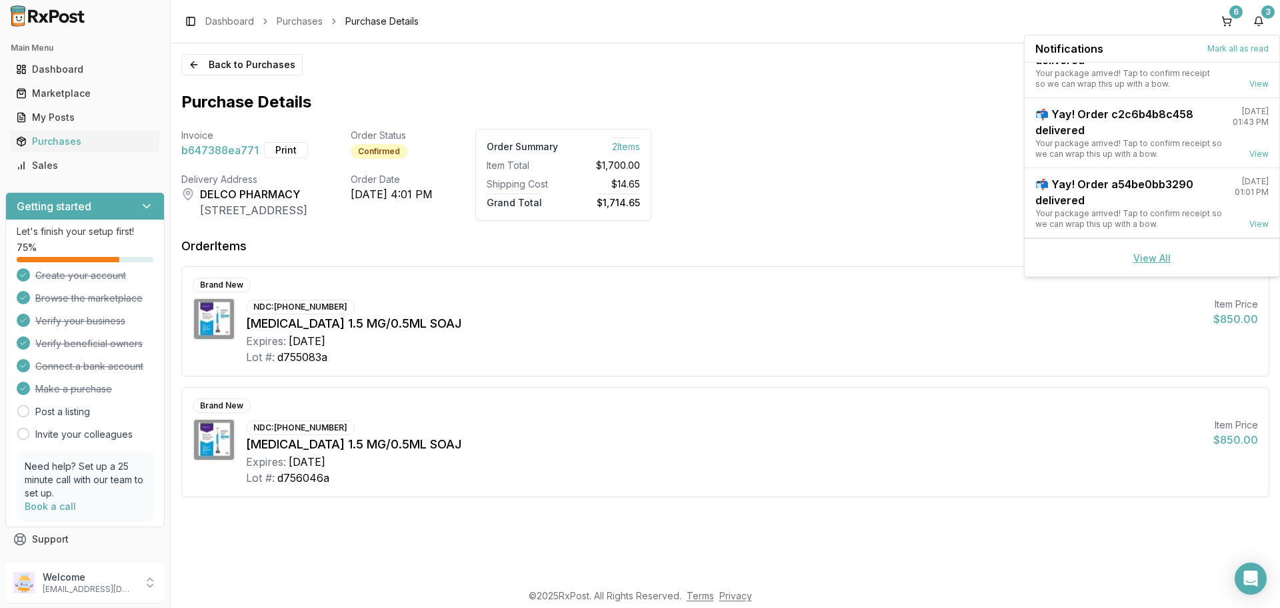
click at [1161, 258] on link "View All" at bounding box center [1152, 257] width 37 height 11
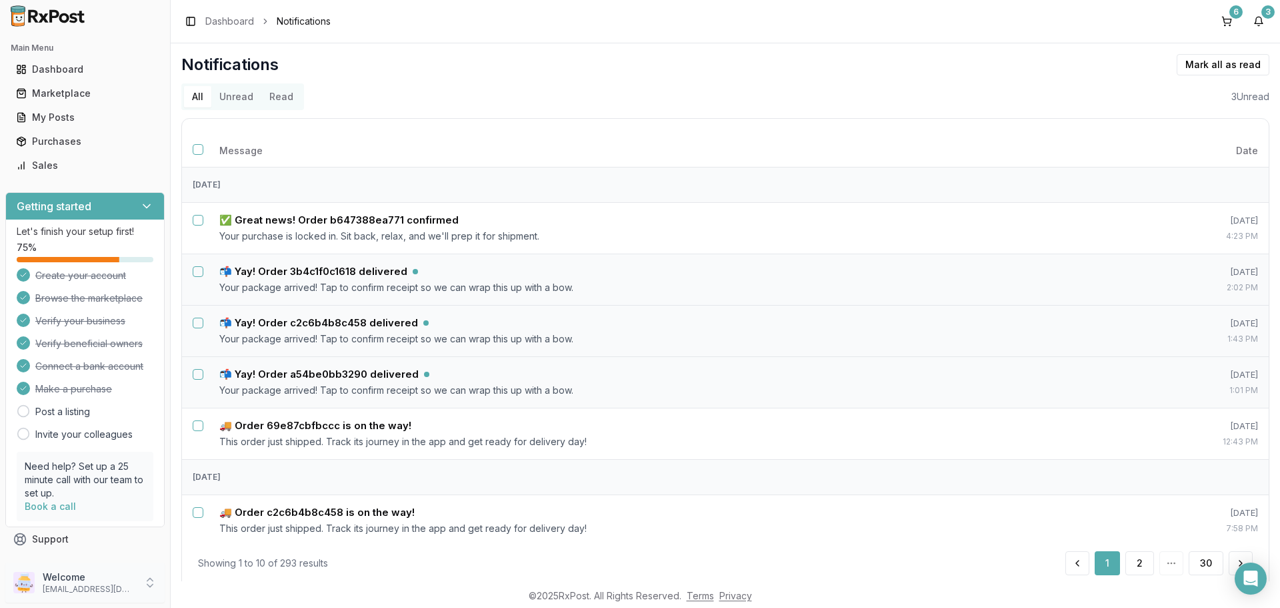
click at [143, 577] on icon at bounding box center [149, 582] width 13 height 13
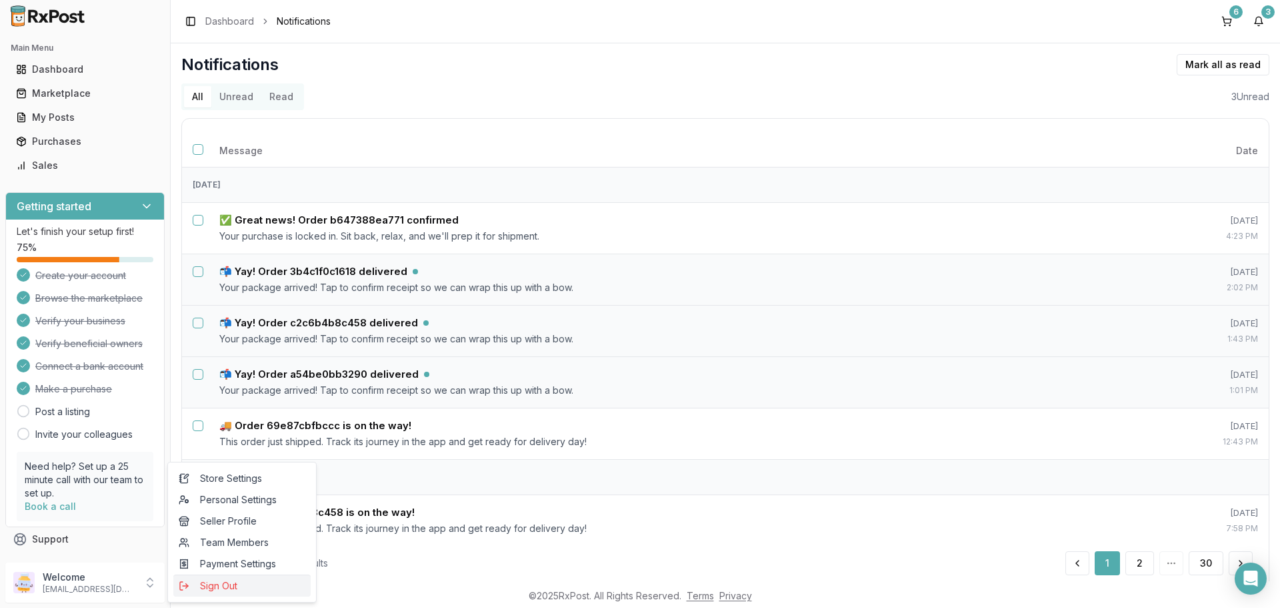
click at [205, 588] on span "Sign Out" at bounding box center [242, 585] width 127 height 13
